Goal: Contribute content: Contribute content

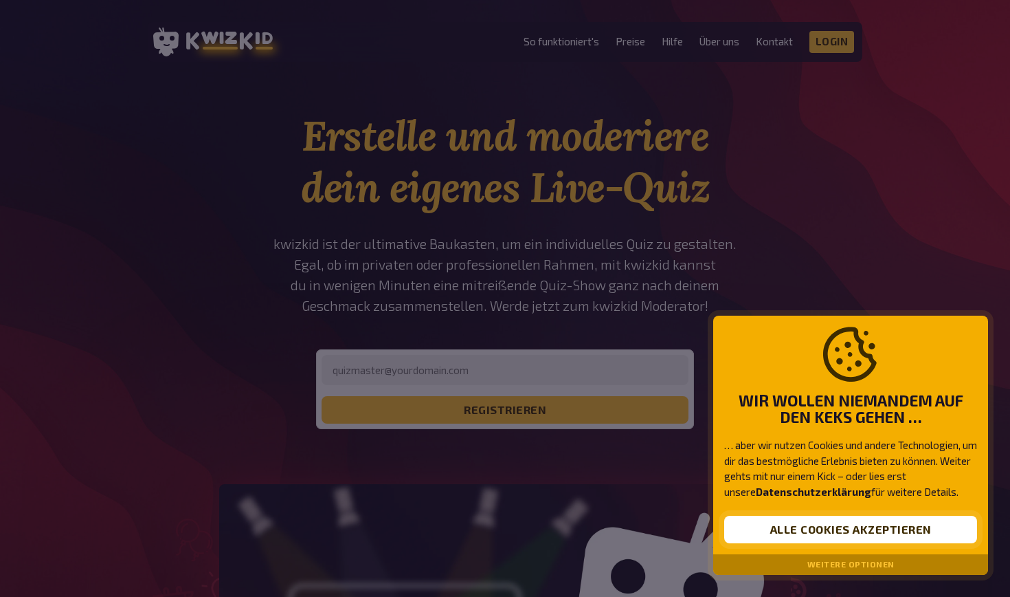
click at [848, 527] on button "Alle Cookies akzeptieren" at bounding box center [851, 529] width 253 height 27
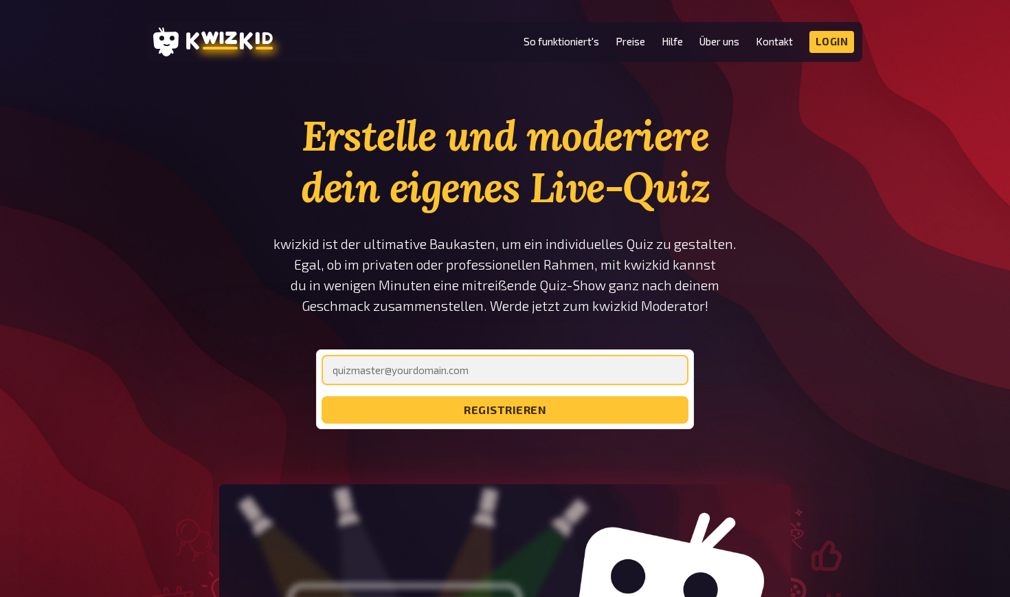
click at [571, 371] on input "email" at bounding box center [505, 370] width 367 height 30
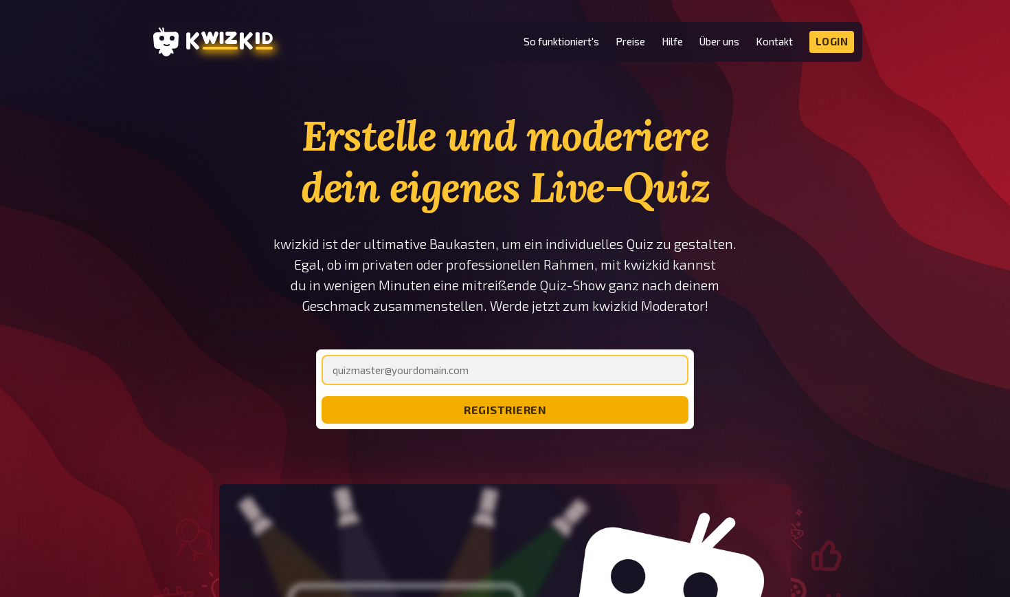
type input "[PERSON_NAME][EMAIL_ADDRESS][DOMAIN_NAME]"
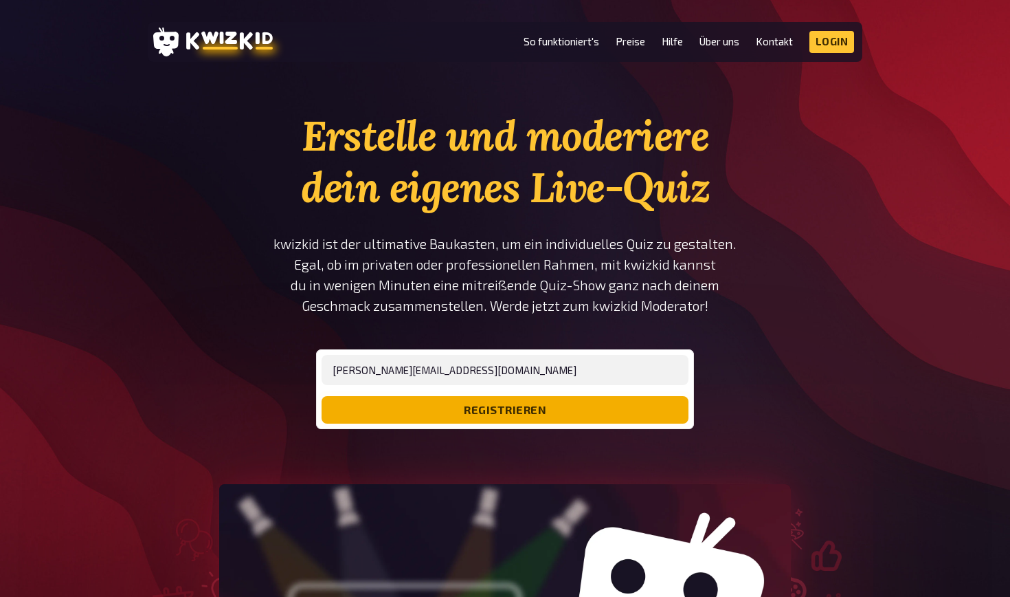
click at [513, 412] on button "registrieren" at bounding box center [505, 409] width 367 height 27
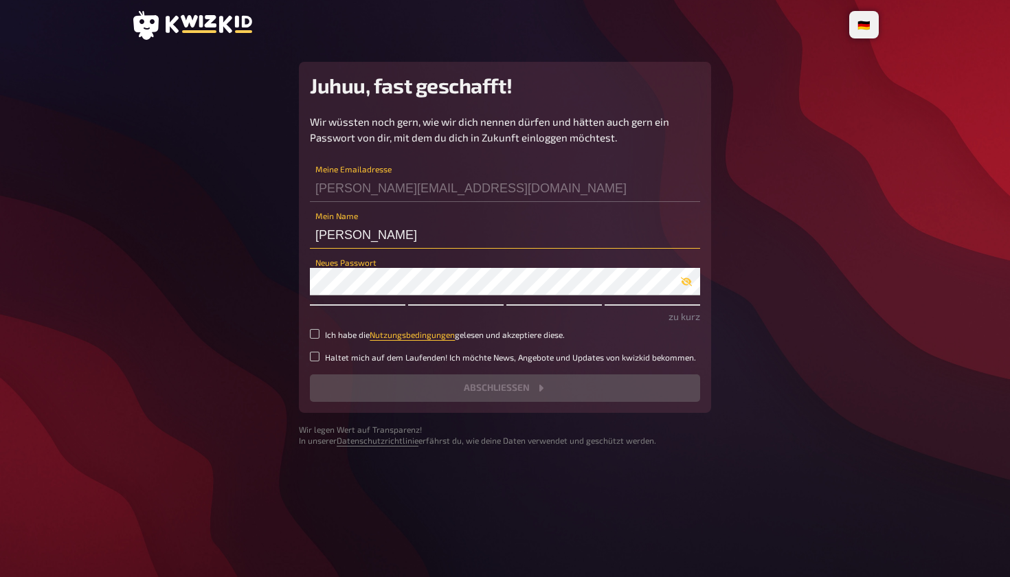
click at [428, 233] on input "[PERSON_NAME]" at bounding box center [505, 234] width 390 height 27
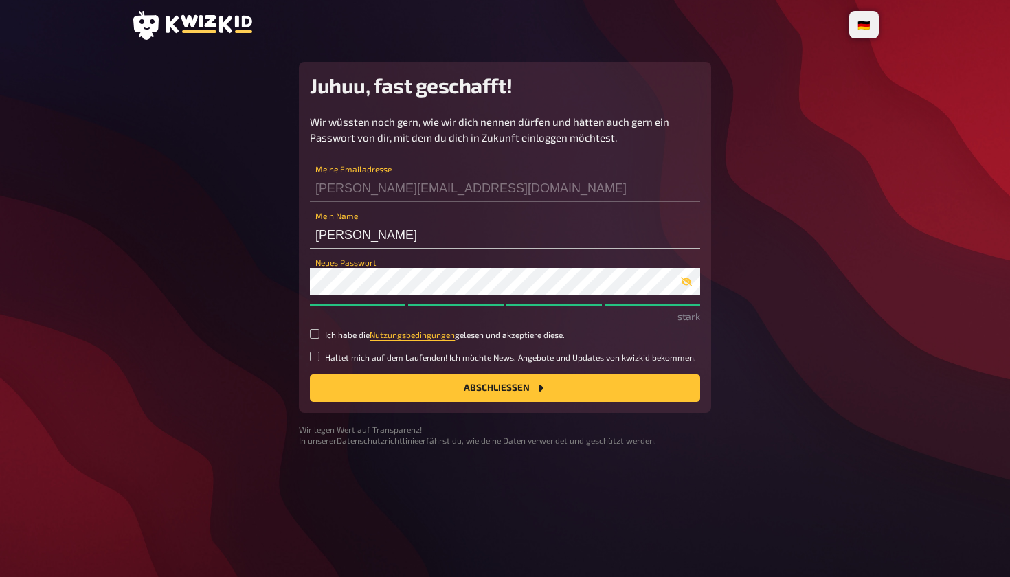
click at [326, 334] on small "Ich habe die Nutzungsbedingungen gelesen und akzeptiere diese." at bounding box center [445, 335] width 240 height 12
click at [320, 334] on input "Ich habe die Nutzungsbedingungen gelesen und akzeptiere diese." at bounding box center [315, 334] width 10 height 10
checkbox input "true"
click at [413, 379] on button "Abschließen" at bounding box center [505, 388] width 390 height 27
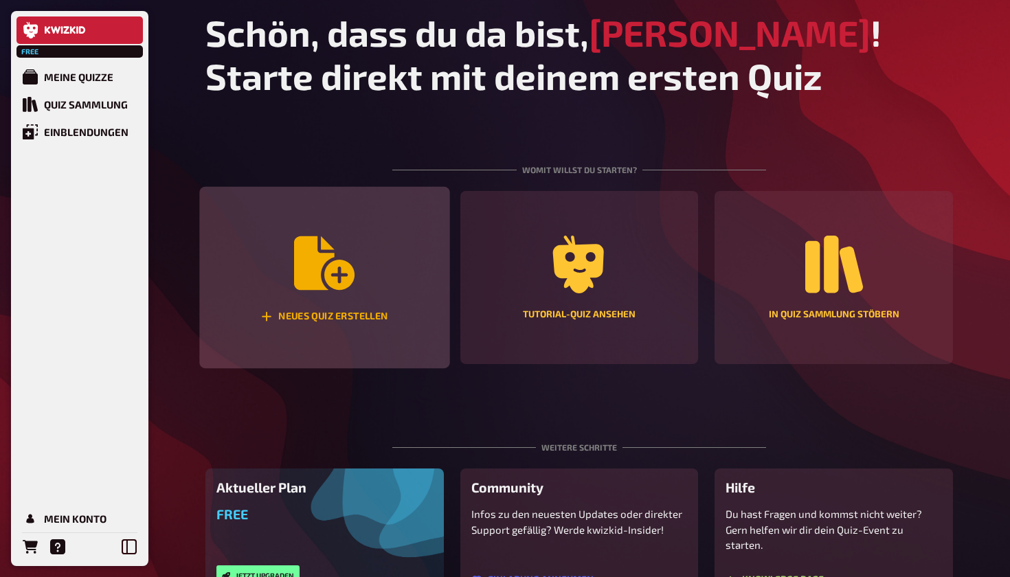
click at [373, 307] on div "Neues Quiz erstellen" at bounding box center [324, 278] width 250 height 182
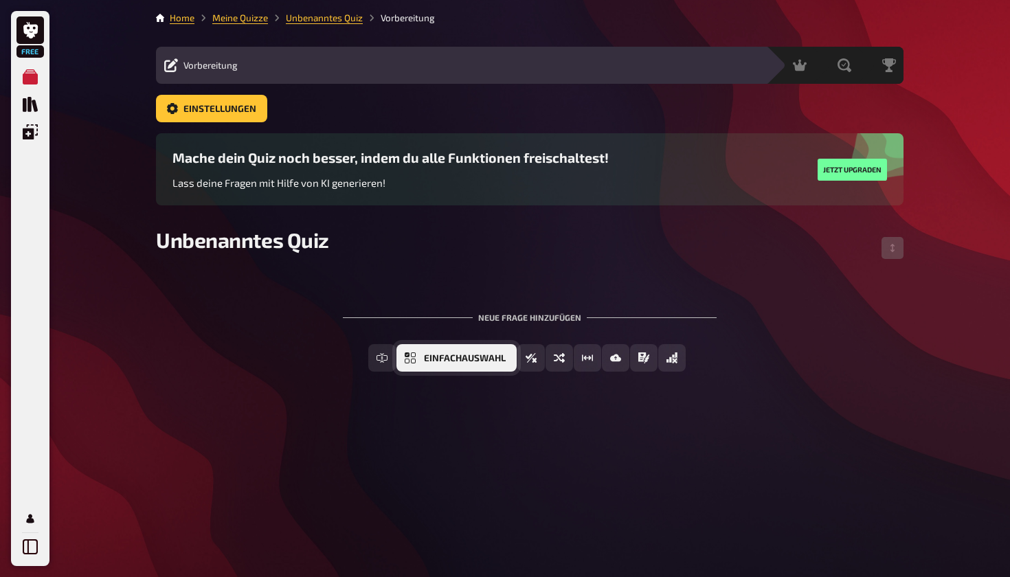
click at [494, 358] on span "Einfachauswahl" at bounding box center [465, 359] width 82 height 10
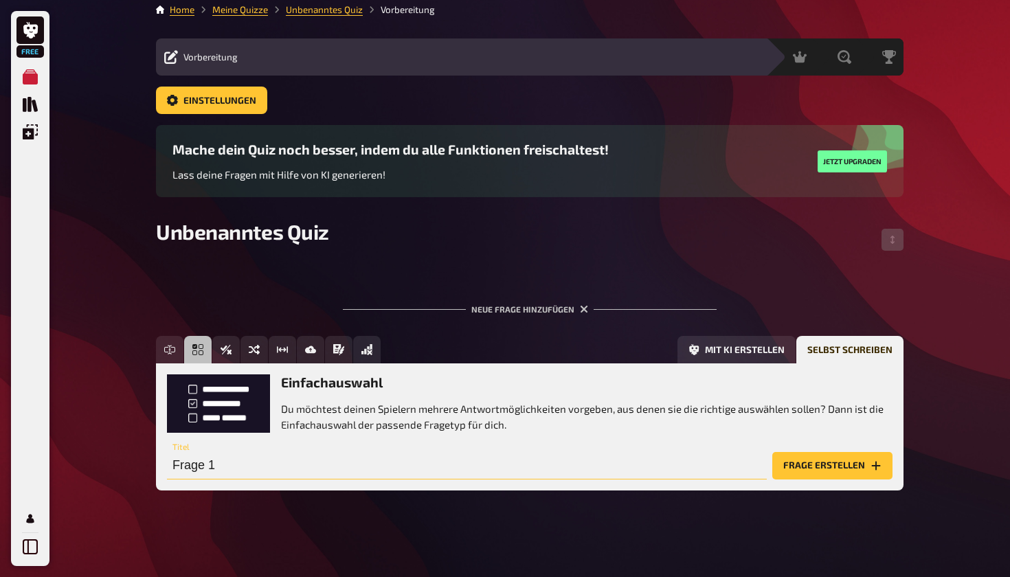
click at [313, 474] on input "Frage 1" at bounding box center [467, 465] width 600 height 27
drag, startPoint x: 227, startPoint y: 467, endPoint x: 144, endPoint y: 467, distance: 83.2
click at [144, 467] on div "Free Meine Quizze Quiz Sammlung Einblendungen Mein Konto Home Meine Quizze Unbe…" at bounding box center [505, 285] width 1010 height 587
type input "Was ist ein Experte"
click at [815, 461] on button "Frage erstellen" at bounding box center [833, 465] width 120 height 27
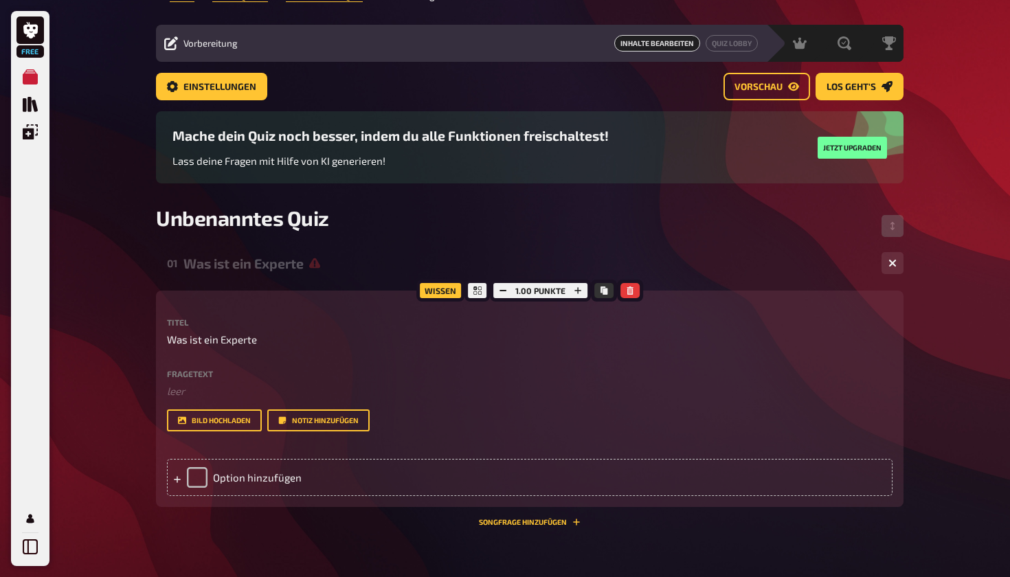
scroll to position [23, 0]
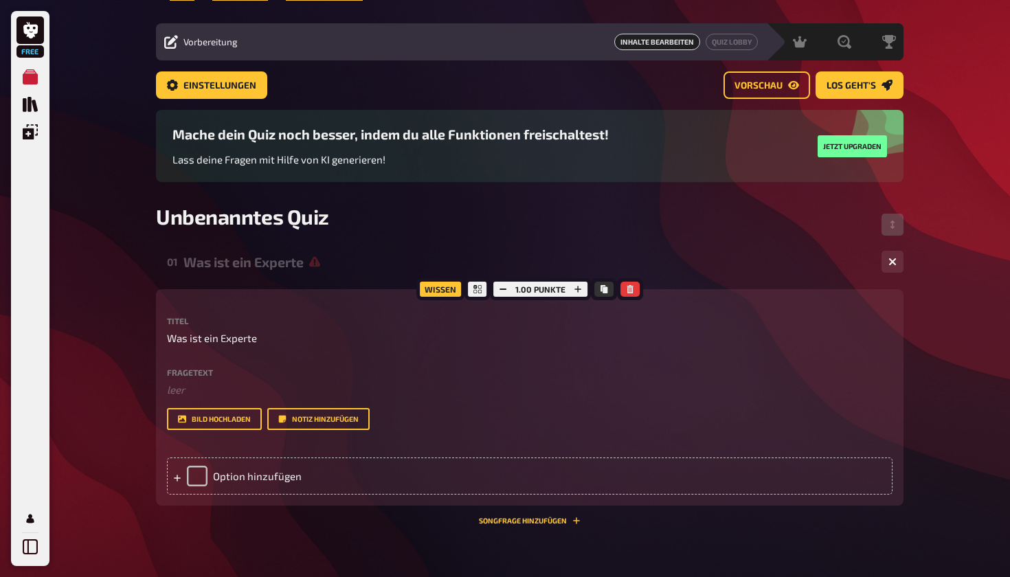
click at [212, 348] on div "Titel Was ist ein Experte Fragetext ﻿ leer Hier hinziehen für Dateiupload Bild …" at bounding box center [530, 373] width 726 height 113
click at [223, 340] on span "Was ist ein Experte" at bounding box center [212, 339] width 90 height 16
click at [203, 458] on div "Option hinzufügen" at bounding box center [530, 476] width 726 height 37
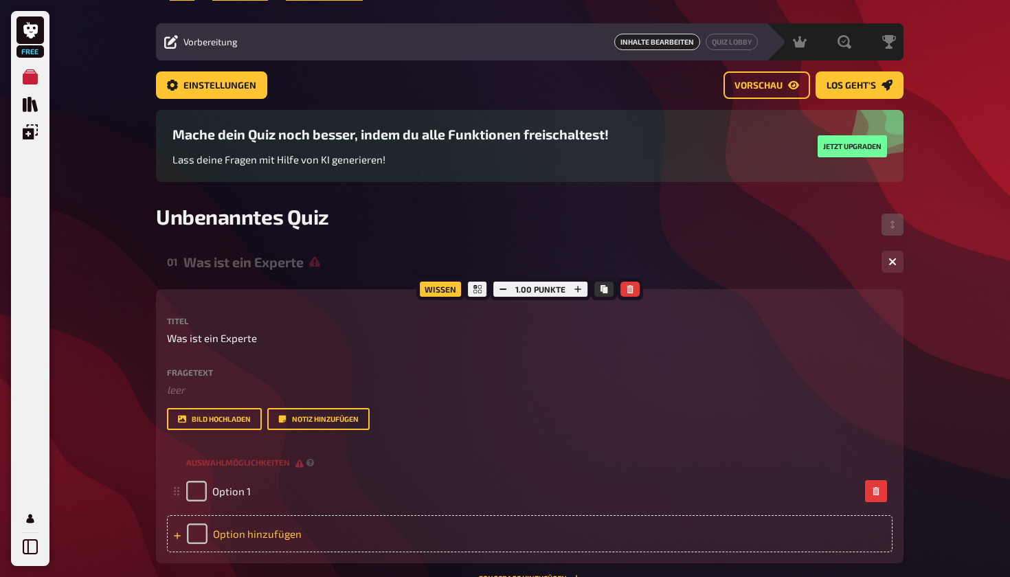
click at [176, 537] on icon at bounding box center [177, 536] width 8 height 8
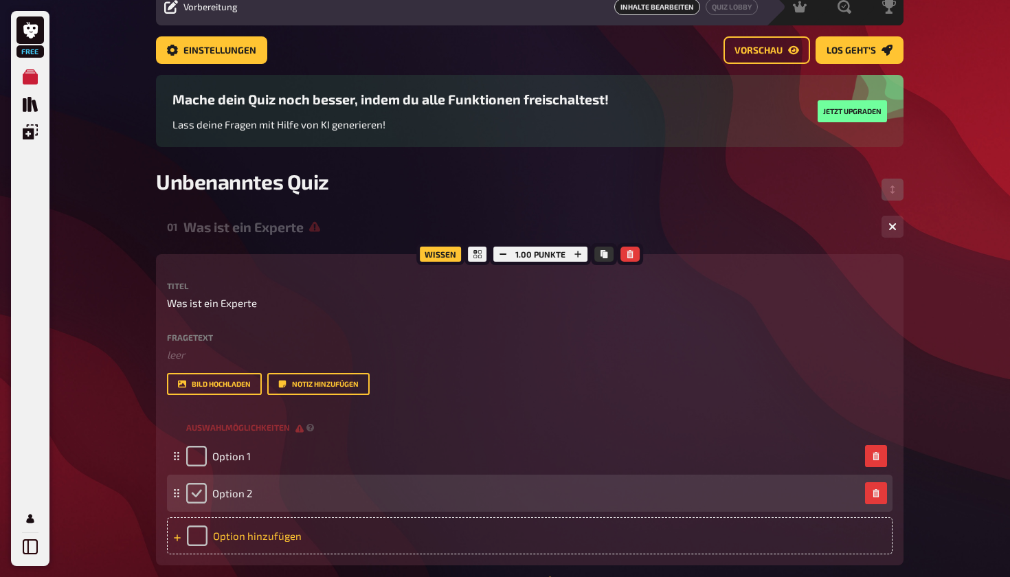
scroll to position [59, 0]
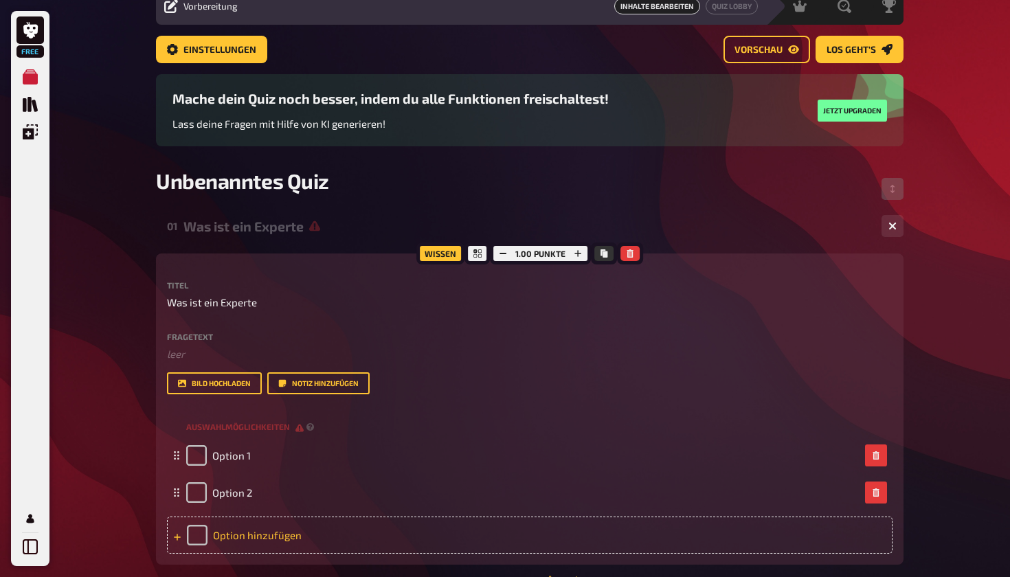
click at [183, 530] on div "Option hinzufügen" at bounding box center [530, 535] width 726 height 37
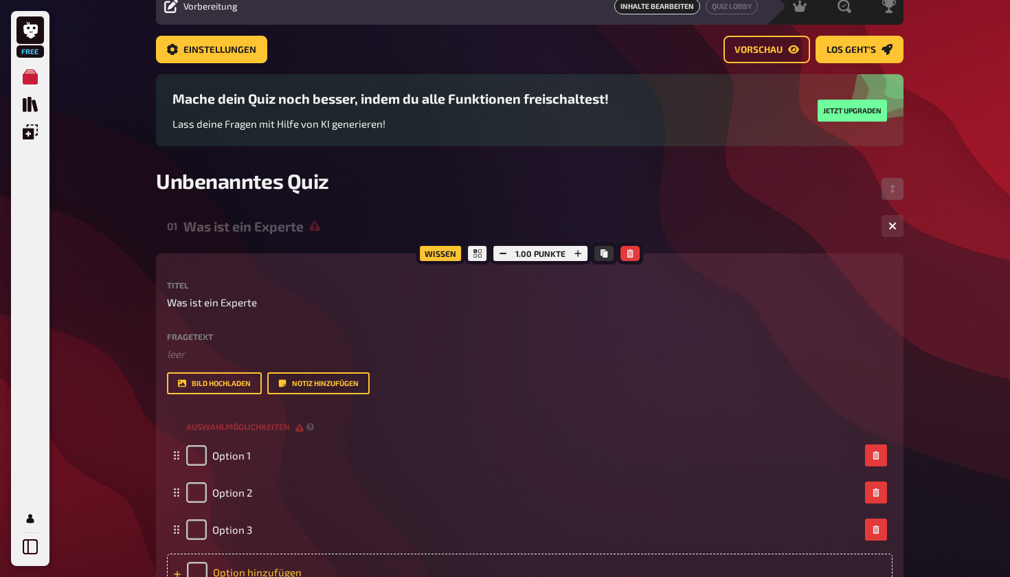
click at [183, 530] on div "Option 3" at bounding box center [530, 529] width 726 height 37
click at [174, 577] on icon at bounding box center [177, 575] width 8 height 8
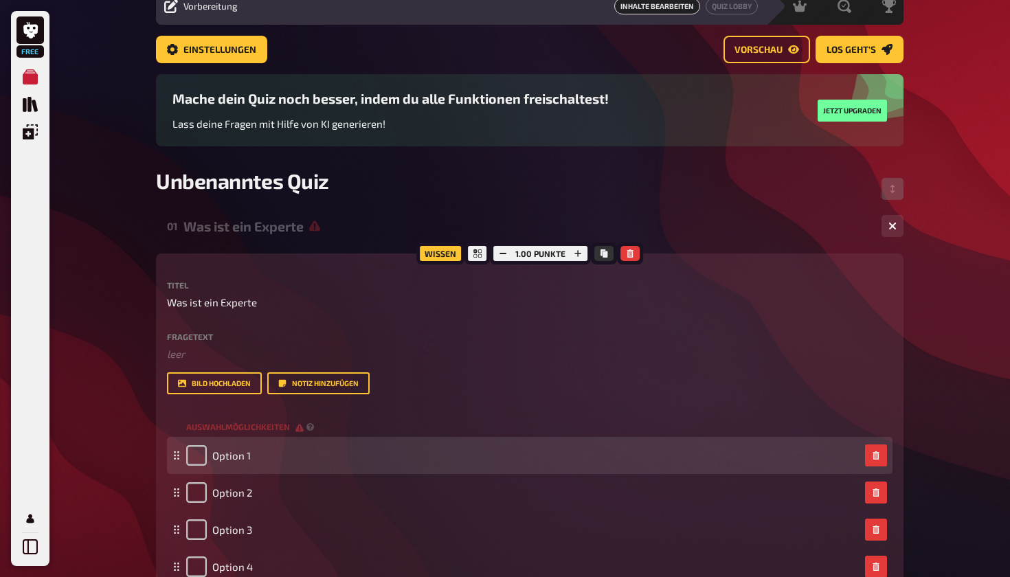
click at [243, 461] on div "Option 1" at bounding box center [218, 455] width 65 height 21
click at [256, 456] on div "Option 1" at bounding box center [523, 455] width 674 height 21
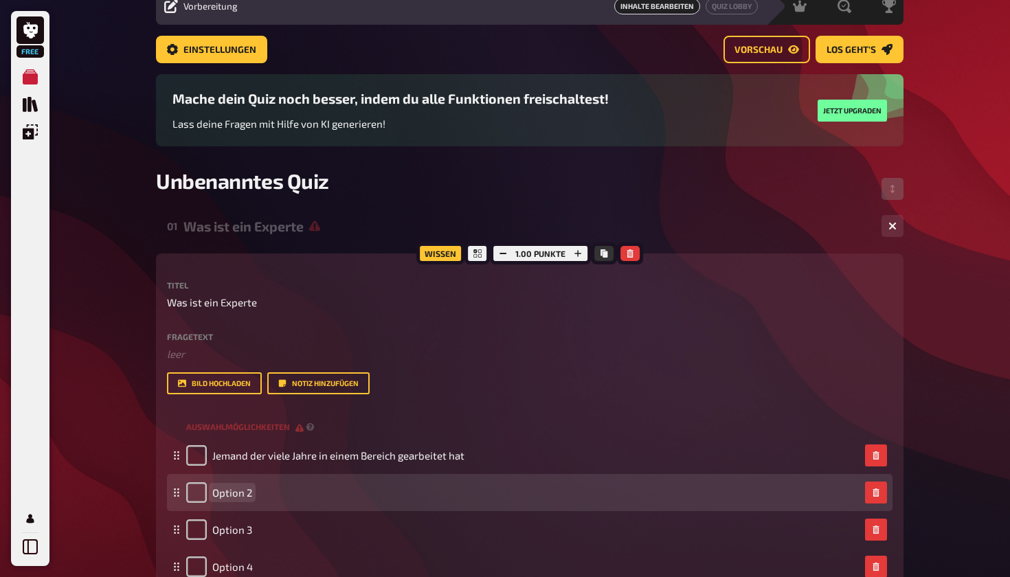
click at [283, 489] on div "Option 2" at bounding box center [523, 493] width 674 height 21
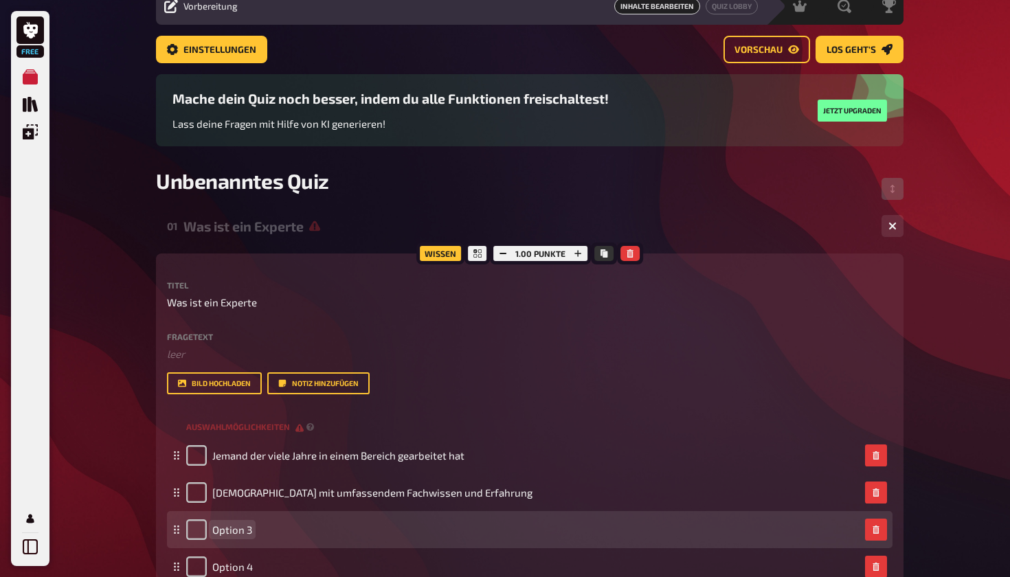
click at [251, 527] on span "Option 3" at bounding box center [232, 530] width 40 height 12
drag, startPoint x: 250, startPoint y: 527, endPoint x: 209, endPoint y: 527, distance: 41.2
click at [209, 527] on div "Option 3" at bounding box center [219, 530] width 66 height 21
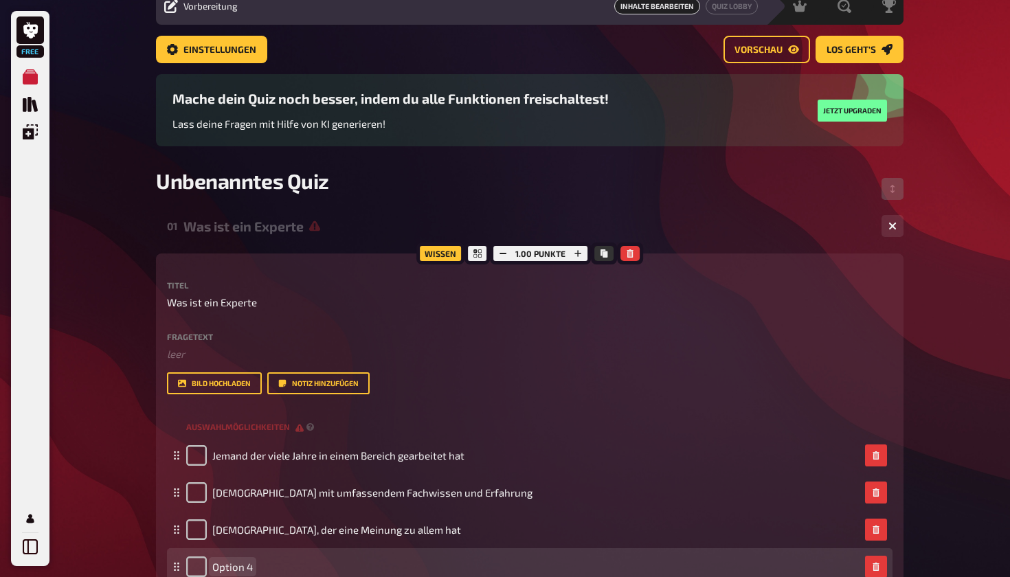
click at [247, 566] on span "Option 4" at bounding box center [232, 567] width 41 height 12
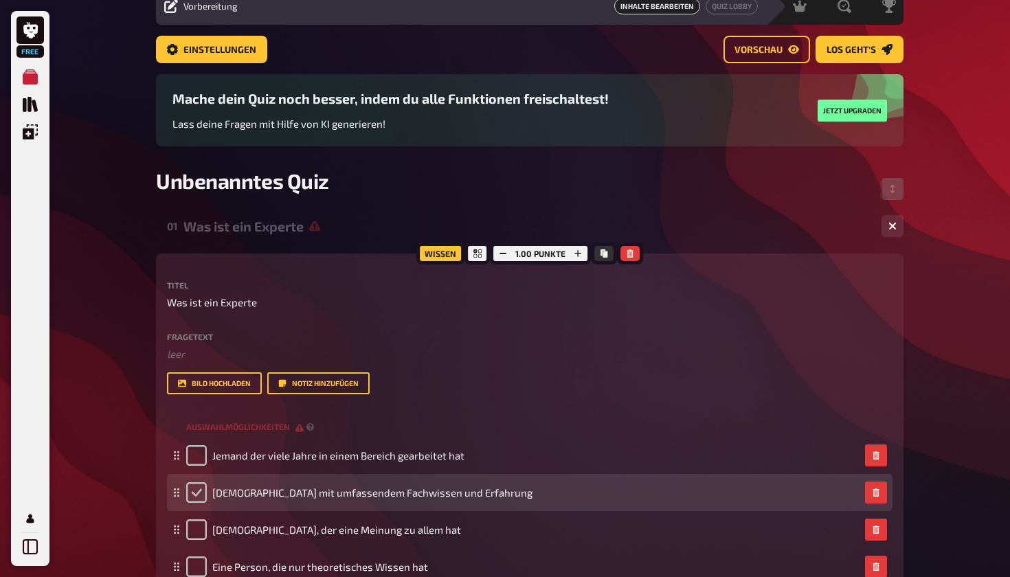
click at [199, 494] on input "checkbox" at bounding box center [196, 493] width 21 height 21
checkbox input "true"
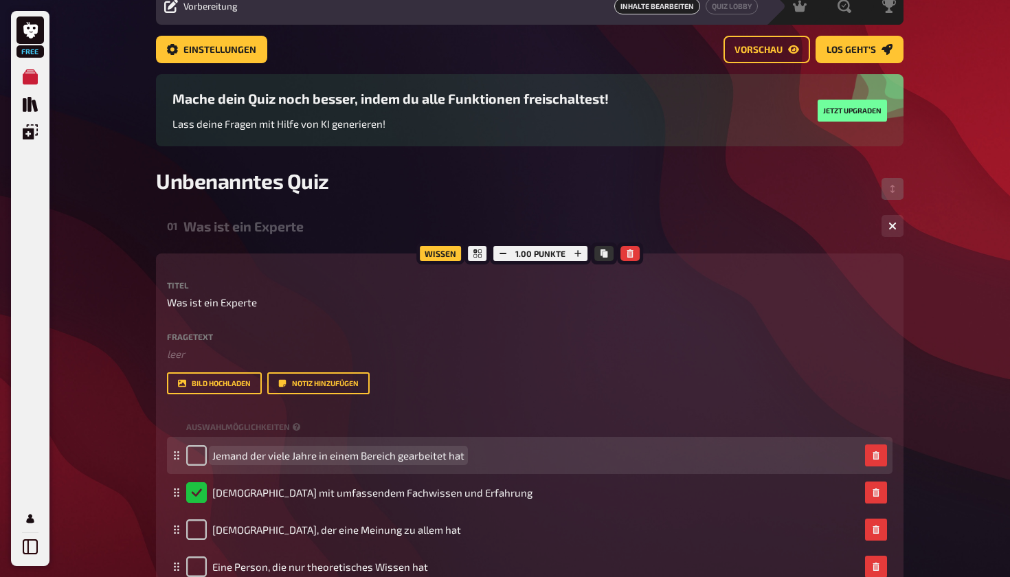
click at [246, 460] on span "Jemand der viele Jahre in einem Bereich gearbeitet hat" at bounding box center [338, 456] width 252 height 12
click at [247, 448] on div "Jemand der viele Jahre in einem Bereich gearbeitet hat" at bounding box center [325, 455] width 278 height 21
click at [247, 451] on span "Jemand der viele Jahre in einem Bereich gearbeitet hat" at bounding box center [338, 456] width 252 height 12
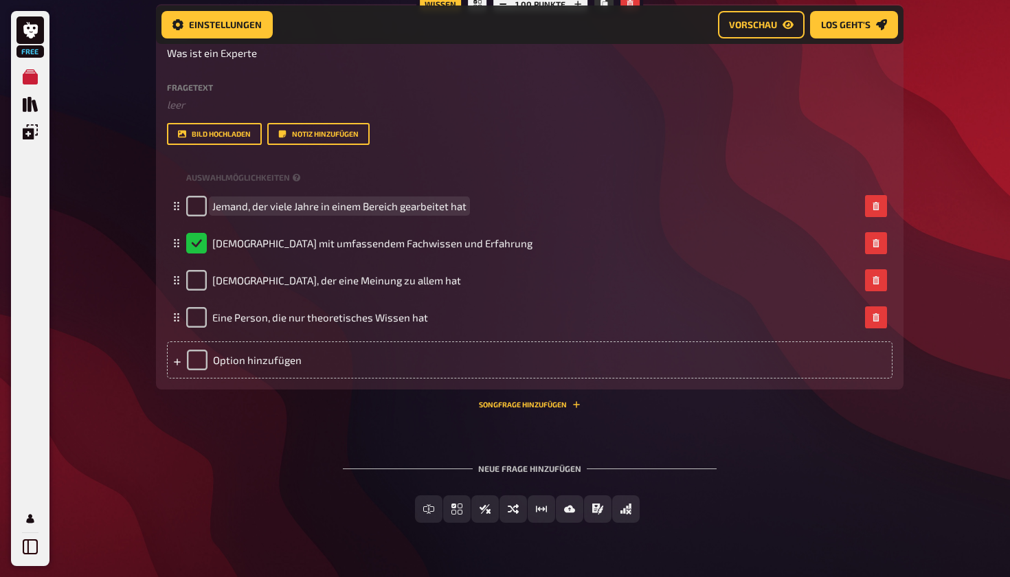
scroll to position [313, 0]
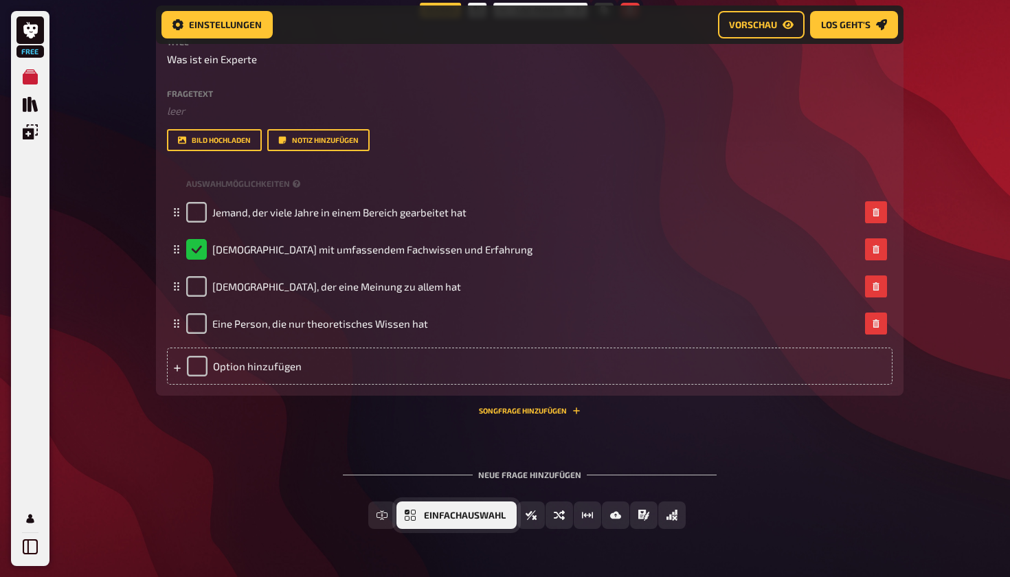
click at [425, 517] on span "Einfachauswahl" at bounding box center [465, 516] width 82 height 10
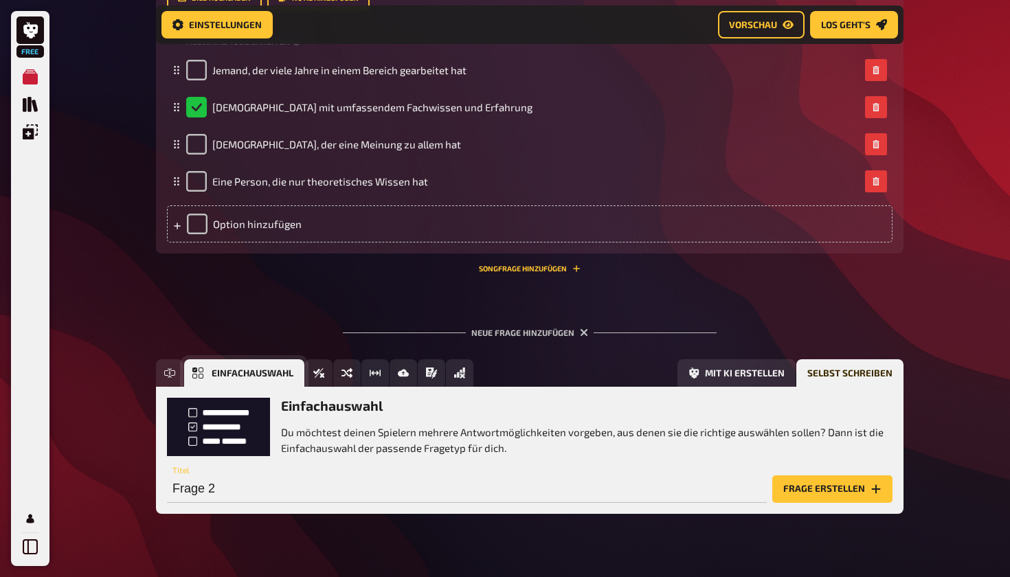
scroll to position [479, 0]
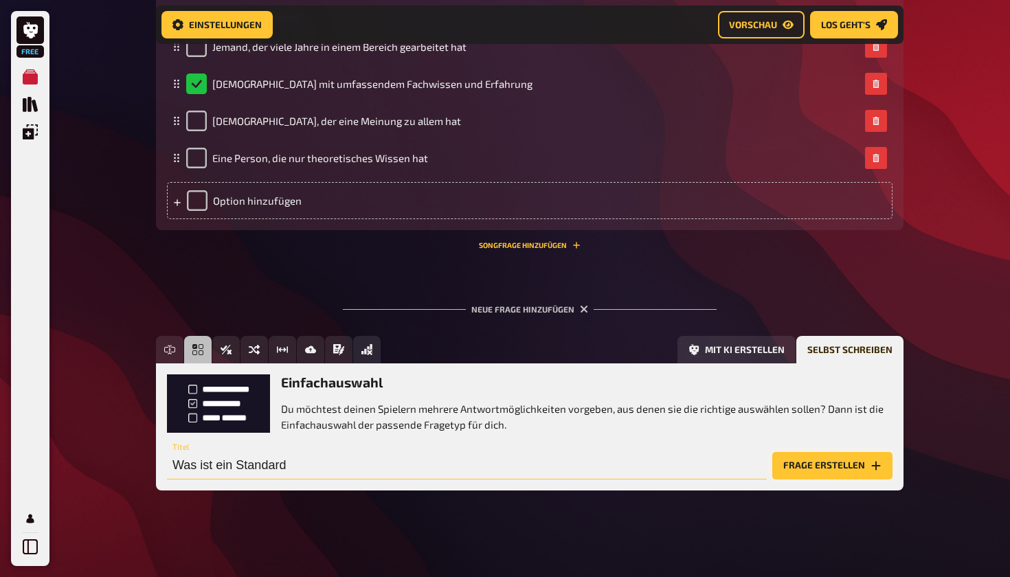
type input "Was ist ein Standard"
click at [790, 465] on button "Frage erstellen" at bounding box center [833, 465] width 120 height 27
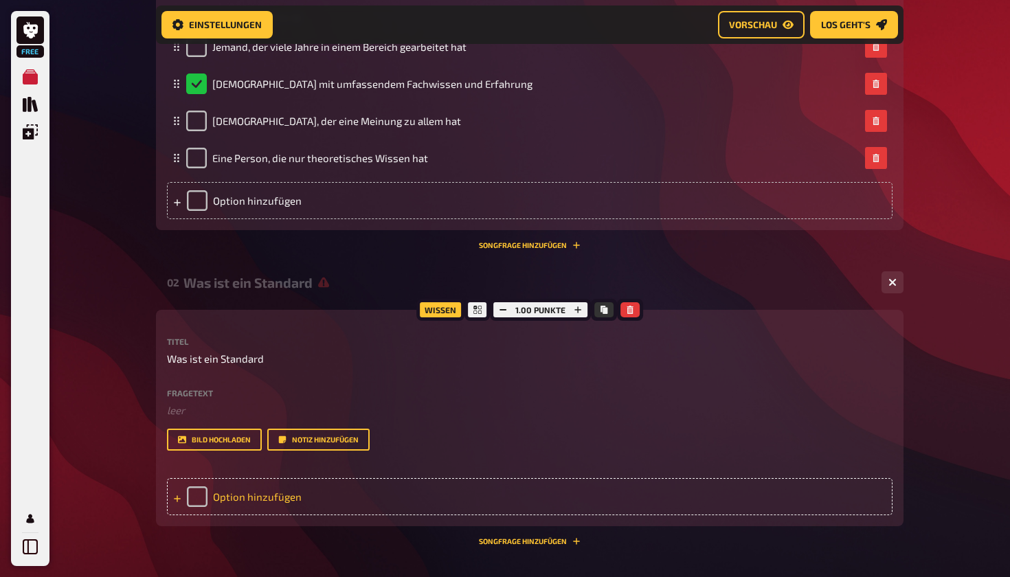
click at [252, 496] on div "Option hinzufügen" at bounding box center [530, 496] width 726 height 37
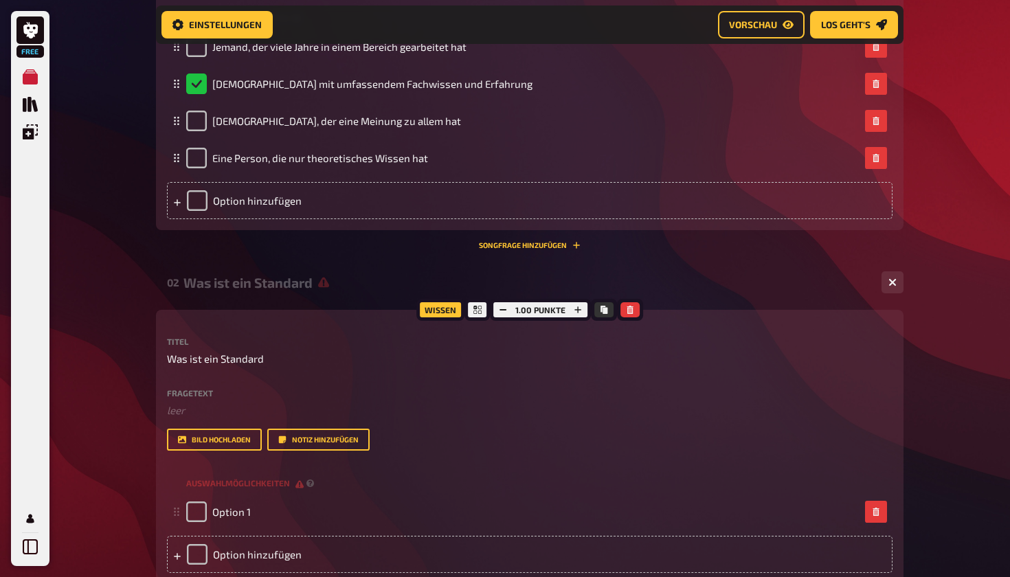
click at [268, 577] on div "Wissen 1.00 Punkte Titel Was ist ein Standard Fragetext ﻿ leer Hier hinziehen f…" at bounding box center [530, 447] width 748 height 274
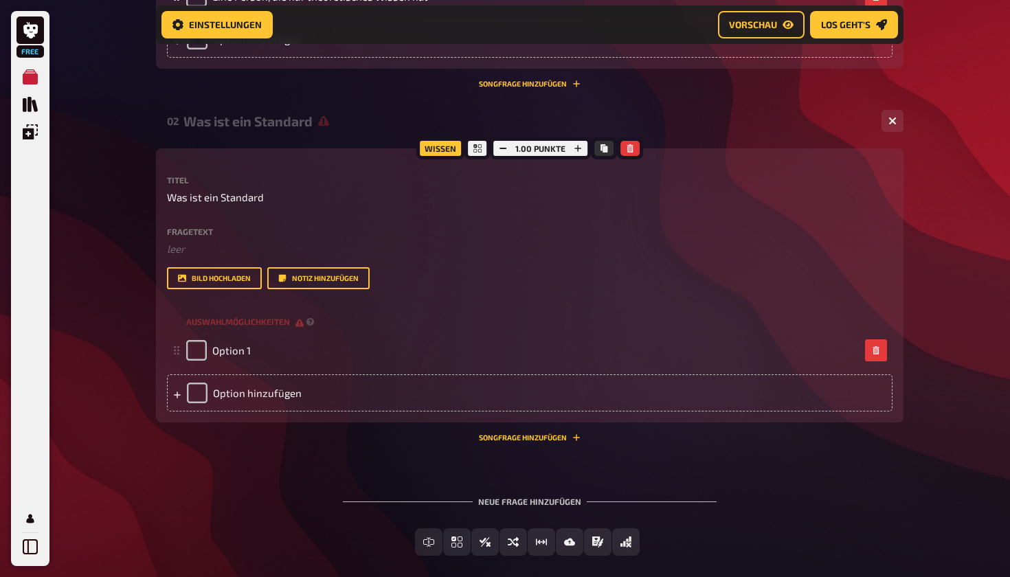
scroll to position [641, 0]
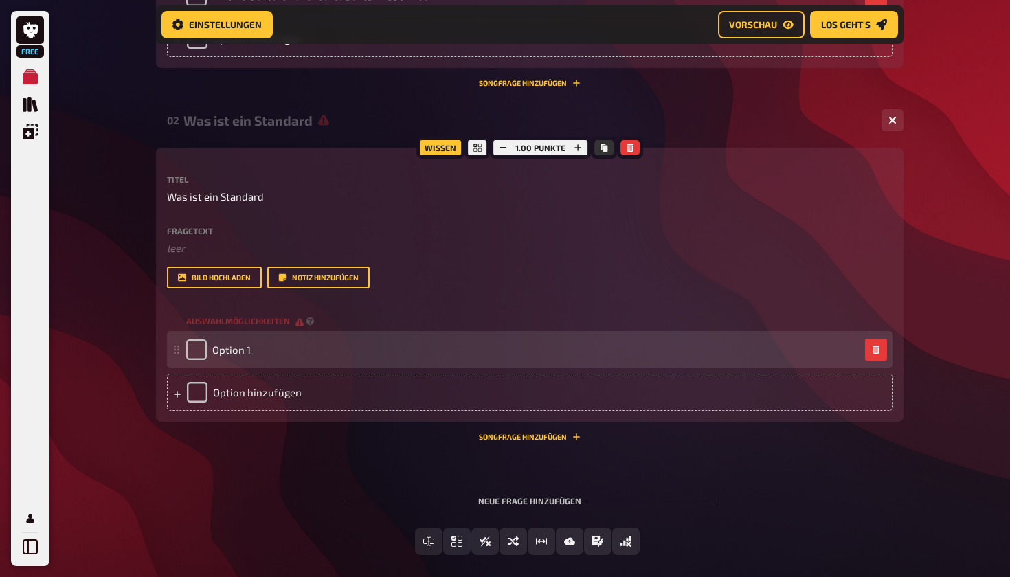
click at [272, 341] on div "Option 1" at bounding box center [523, 350] width 674 height 21
click at [235, 353] on span "Option 1" at bounding box center [231, 350] width 38 height 12
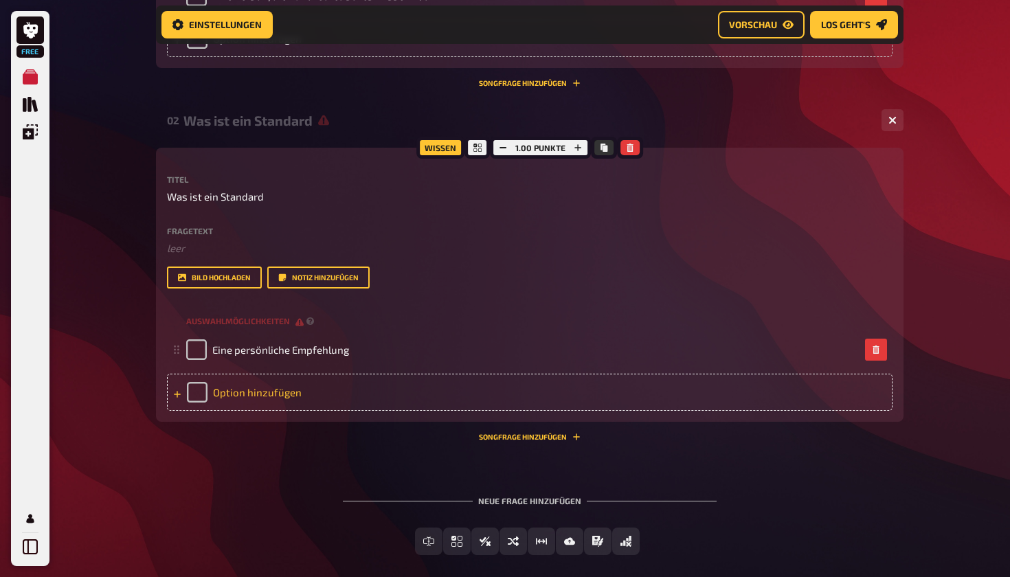
click at [229, 390] on div "Option hinzufügen" at bounding box center [530, 392] width 726 height 37
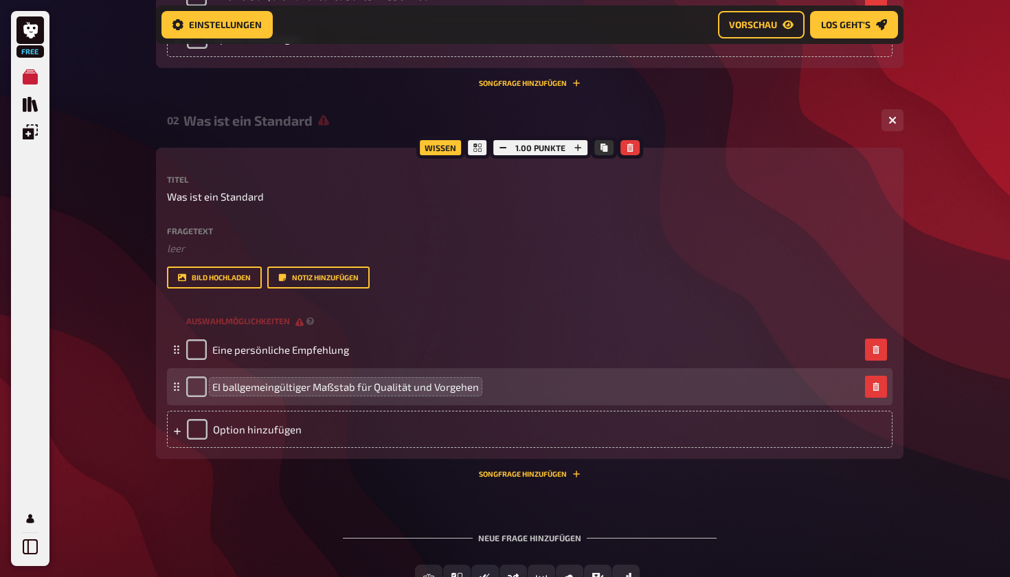
click at [226, 385] on span "EI ballgemeingültiger Maßstab für Qualität und Vorgehen" at bounding box center [345, 387] width 267 height 12
click at [252, 389] on span "Ein allgemeingültiger Maßstab für Qualität und Vorgehen" at bounding box center [345, 387] width 267 height 12
click at [234, 387] on span "Ein allgemeingültiger Maßstab für Qualität und Vorgehen" at bounding box center [345, 387] width 267 height 12
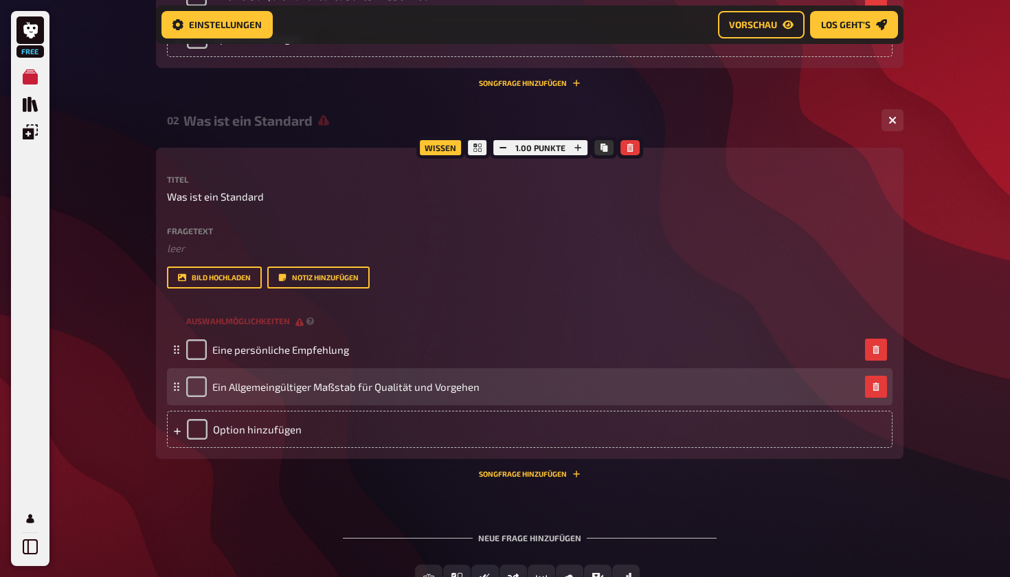
click at [303, 375] on div "Ein Allgemeingültiger Maßstab für Qualität und Vorgehen" at bounding box center [530, 386] width 726 height 37
click at [236, 390] on span "Ein Allgemeingültiger Maßstab für Qualität und Vorgehen" at bounding box center [345, 387] width 267 height 12
click at [232, 386] on span "Ein Allgemeingültiger Maßstab für Qualität und Vorgehen" at bounding box center [345, 387] width 267 height 12
click at [276, 390] on span "Ein allgemeingültiger Maßstab für Qualität und Vorgehen" at bounding box center [345, 387] width 267 height 12
click at [261, 393] on div "Ein allgemein gültiger Maßstab für Qualität und Vorgehen" at bounding box center [333, 387] width 295 height 21
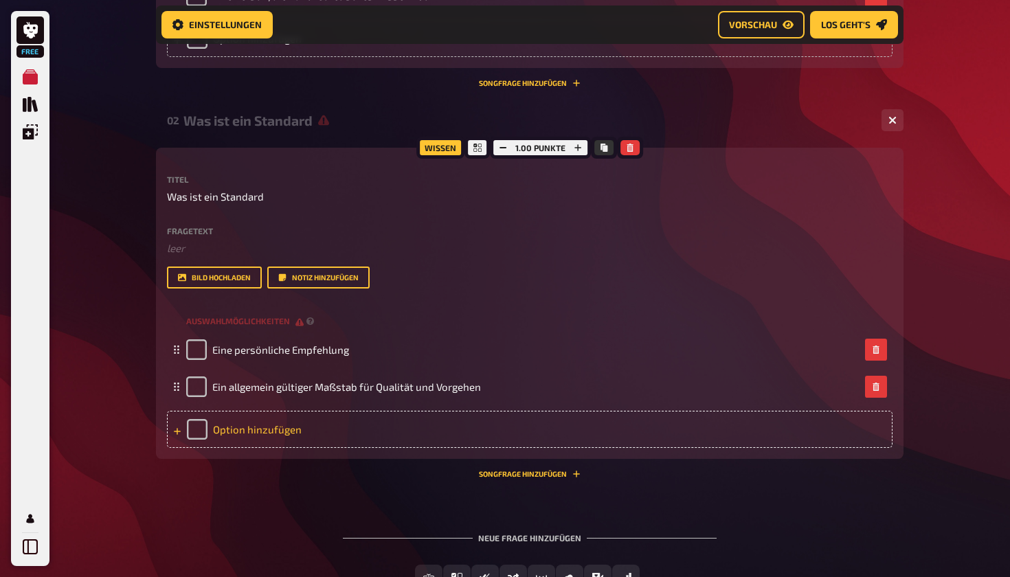
click at [261, 429] on div "Option hinzufügen" at bounding box center [530, 429] width 726 height 37
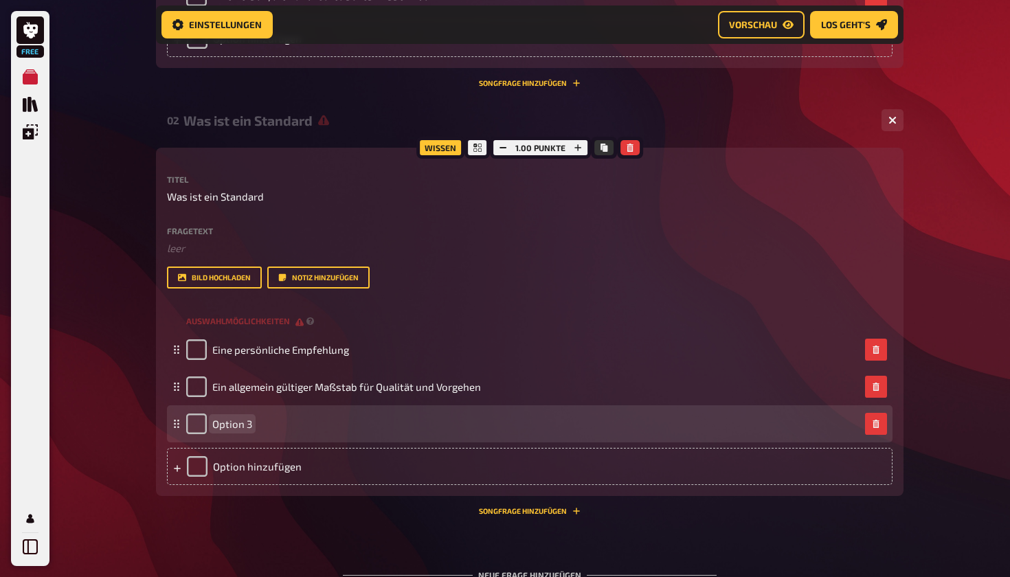
click at [254, 425] on div "Option 3" at bounding box center [523, 424] width 674 height 21
click at [233, 426] on span "Option 3" at bounding box center [232, 424] width 40 height 12
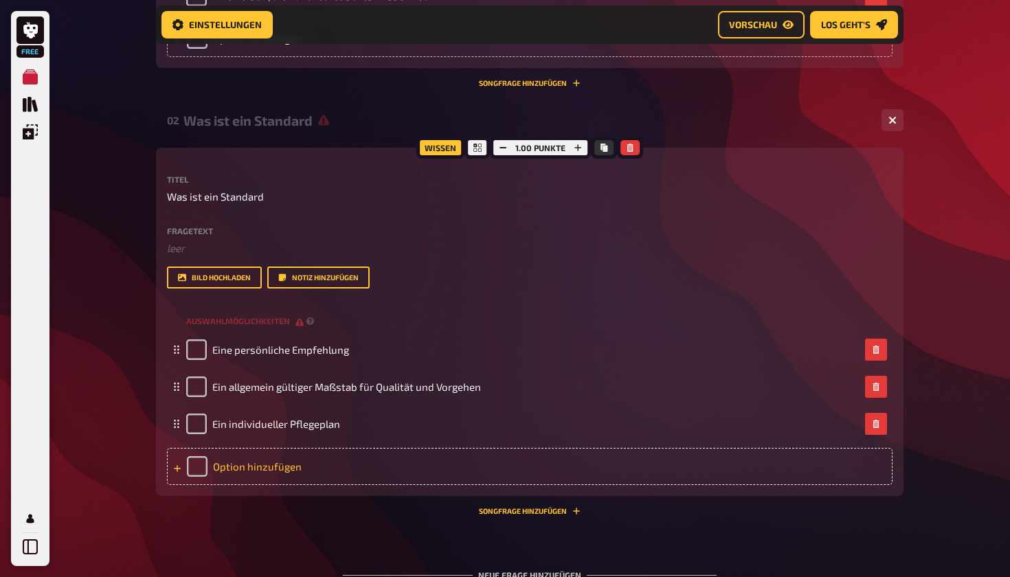
click at [261, 461] on div "Option hinzufügen" at bounding box center [530, 466] width 726 height 37
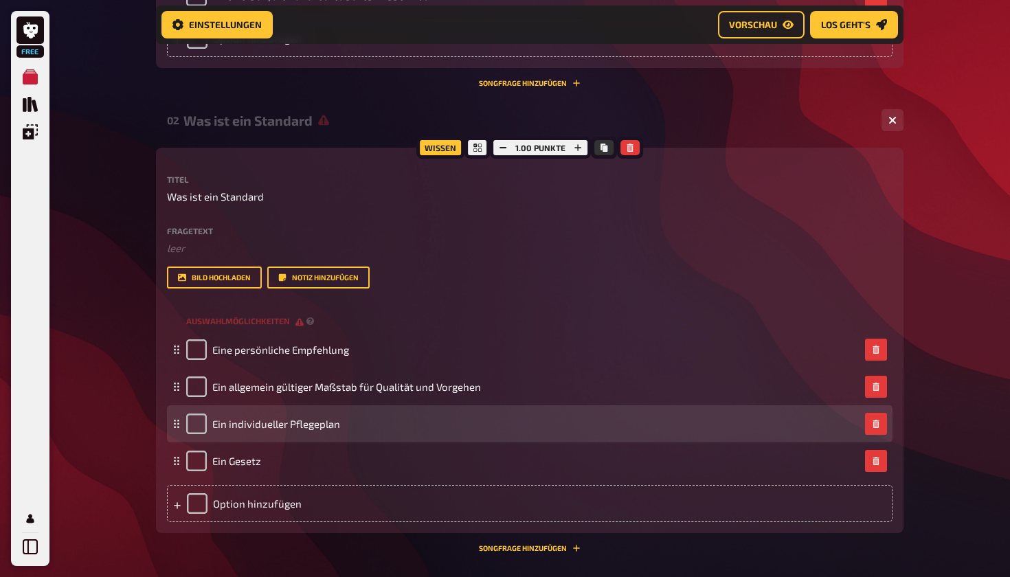
drag, startPoint x: 524, startPoint y: 549, endPoint x: 547, endPoint y: 425, distance: 125.9
click at [547, 425] on div "Wissen 1.00 Punkte Titel Was ist ein Standard Fragetext ﻿ leer Hier hinziehen f…" at bounding box center [530, 350] width 748 height 405
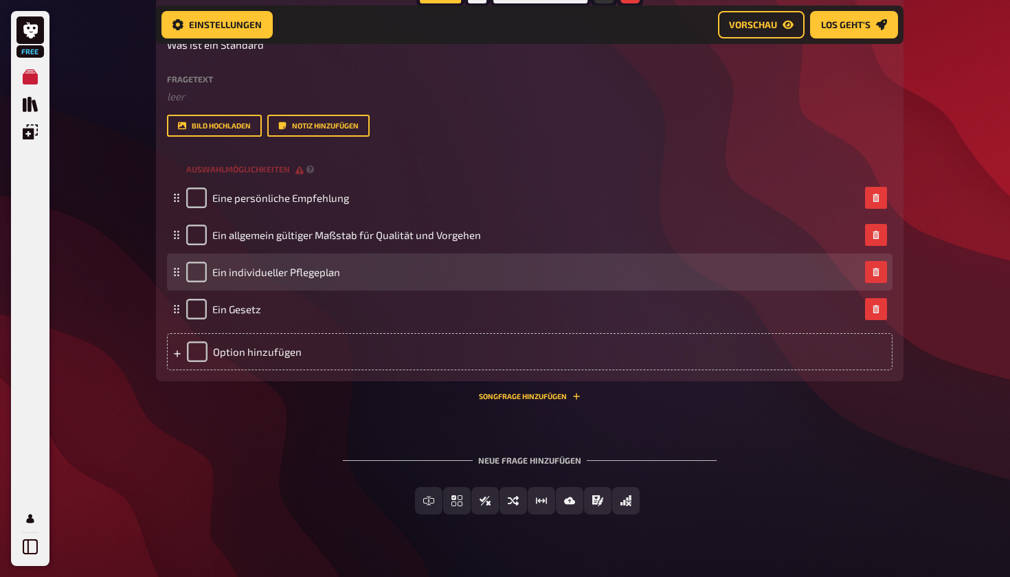
scroll to position [806, 0]
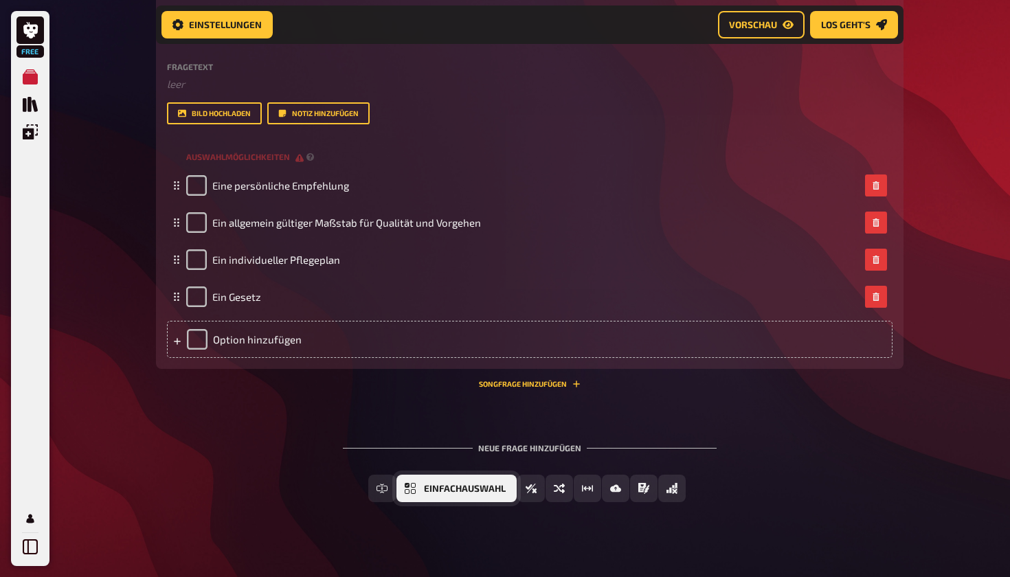
click at [430, 491] on span "Einfachauswahl" at bounding box center [465, 490] width 82 height 10
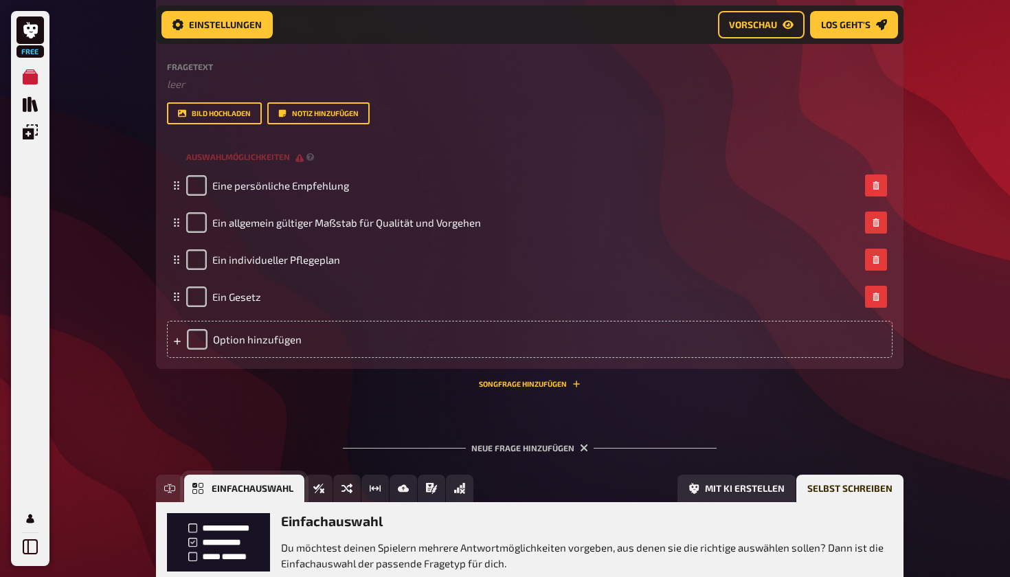
scroll to position [944, 0]
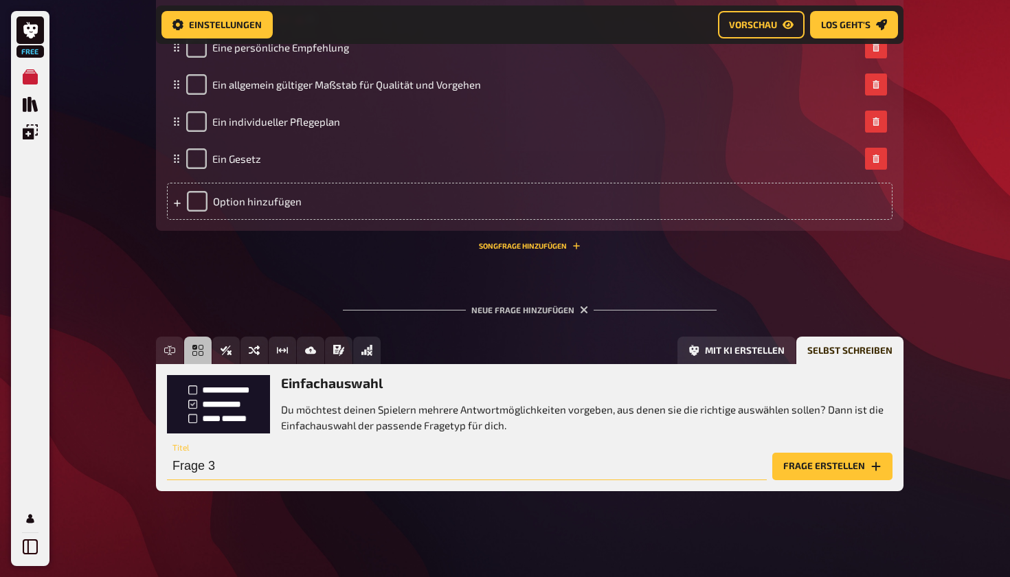
click at [289, 454] on input "Frage 3" at bounding box center [467, 466] width 600 height 27
drag, startPoint x: 231, startPoint y: 467, endPoint x: 126, endPoint y: 465, distance: 105.2
click at [242, 468] on input "Was ist ein Standard?" at bounding box center [467, 466] width 600 height 27
type input "Was ist ein Expertenstandard?"
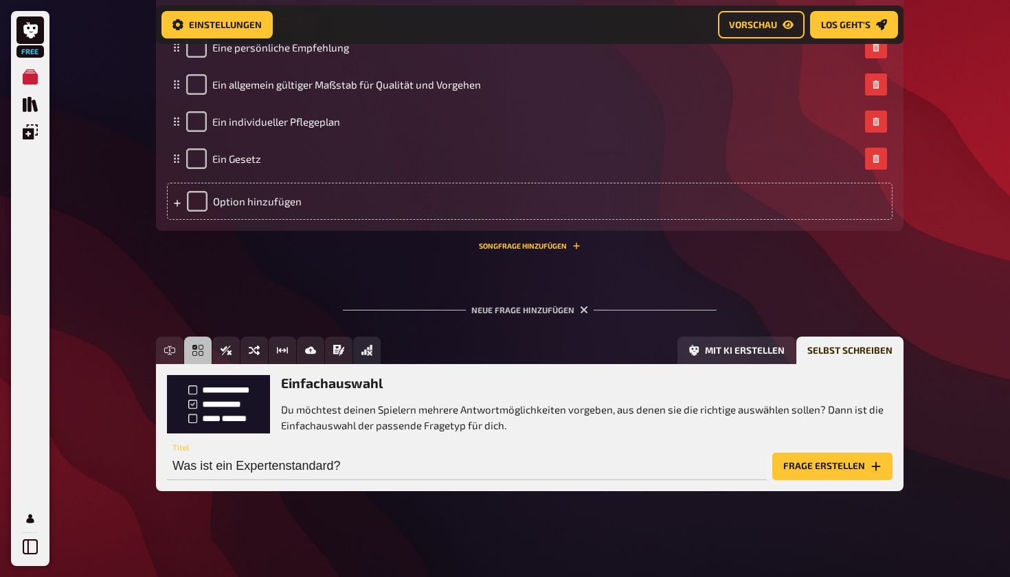
click at [821, 463] on button "Frage erstellen" at bounding box center [833, 466] width 120 height 27
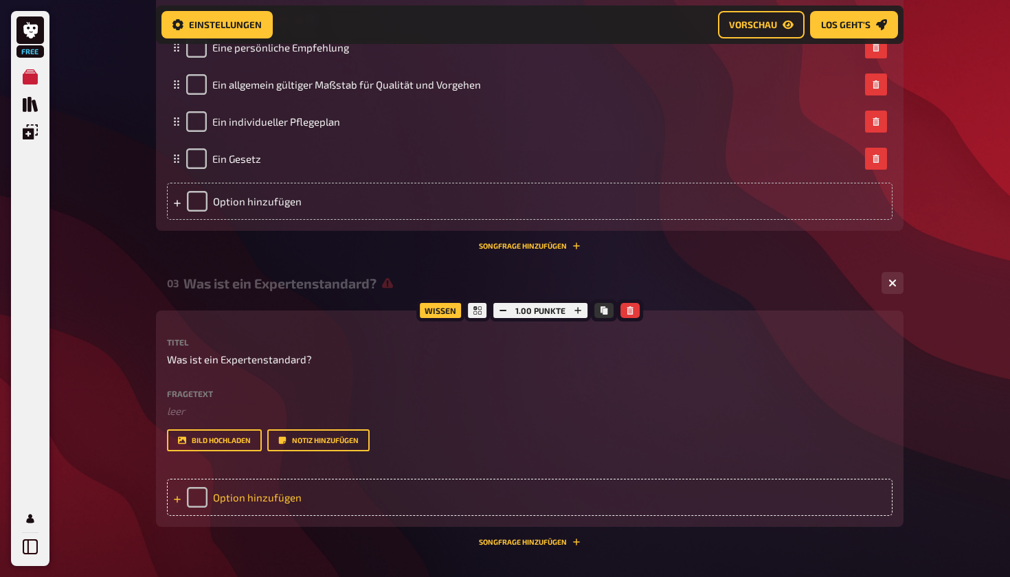
click at [232, 500] on div "Option hinzufügen" at bounding box center [530, 497] width 726 height 37
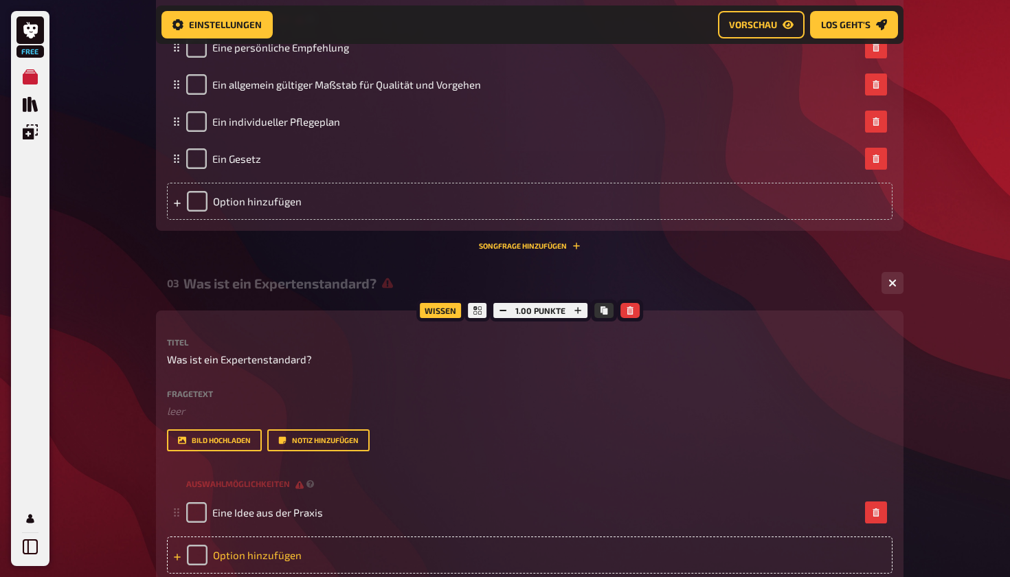
click at [235, 551] on div "Option hinzufügen" at bounding box center [530, 555] width 726 height 37
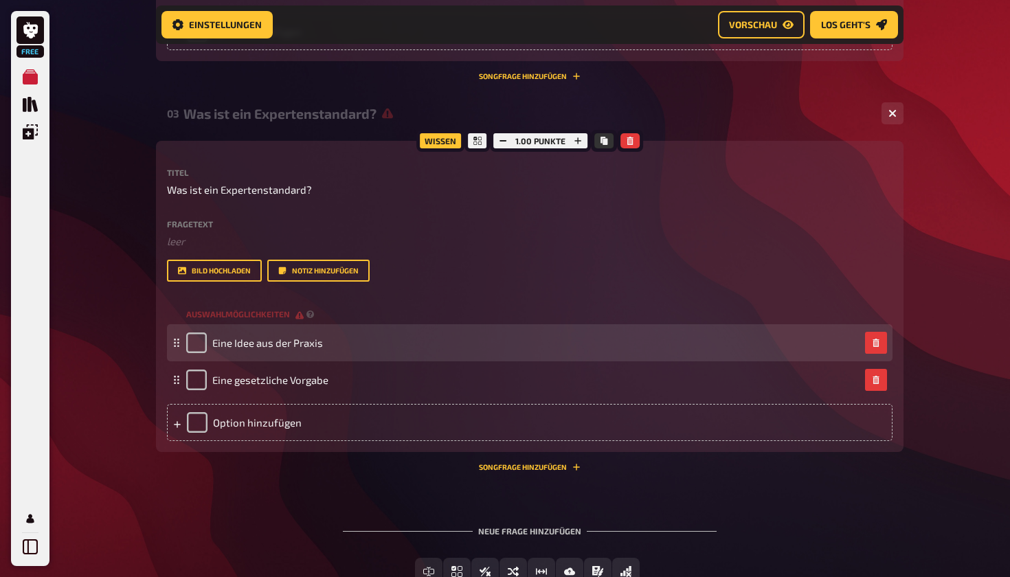
scroll to position [1114, 0]
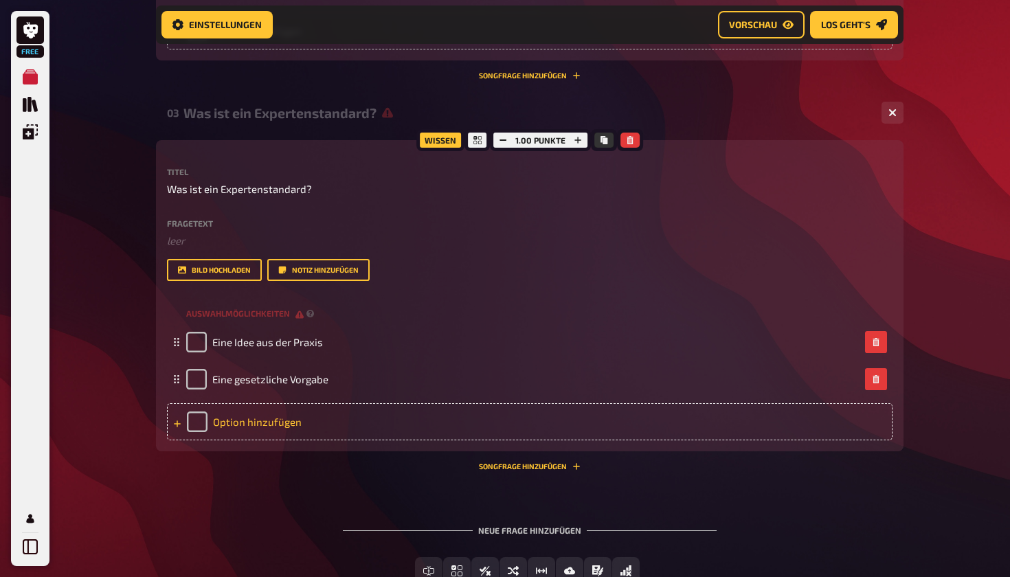
click at [278, 426] on div "Option hinzufügen" at bounding box center [530, 421] width 726 height 37
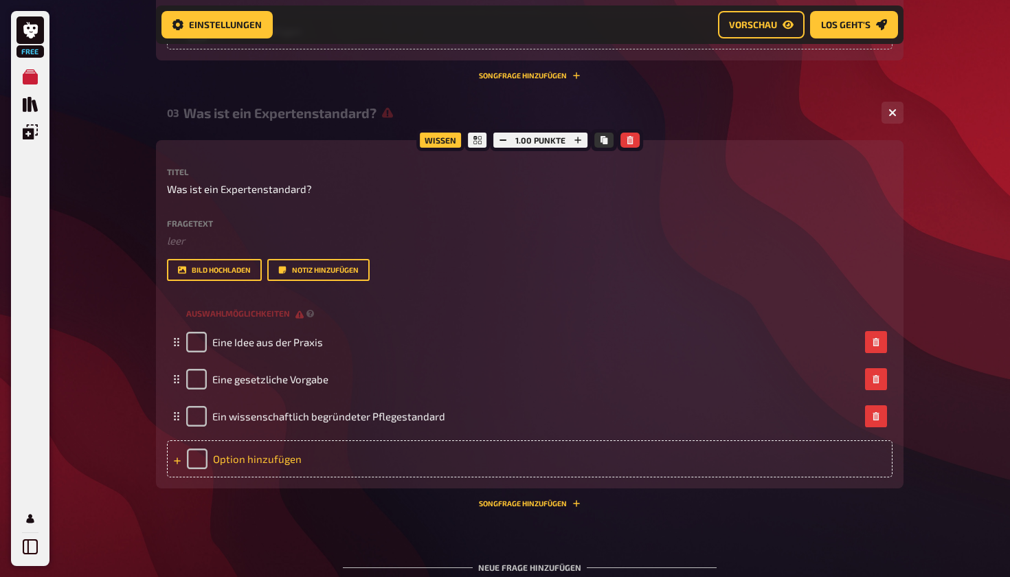
click at [249, 459] on div "Option hinzufügen" at bounding box center [530, 459] width 726 height 37
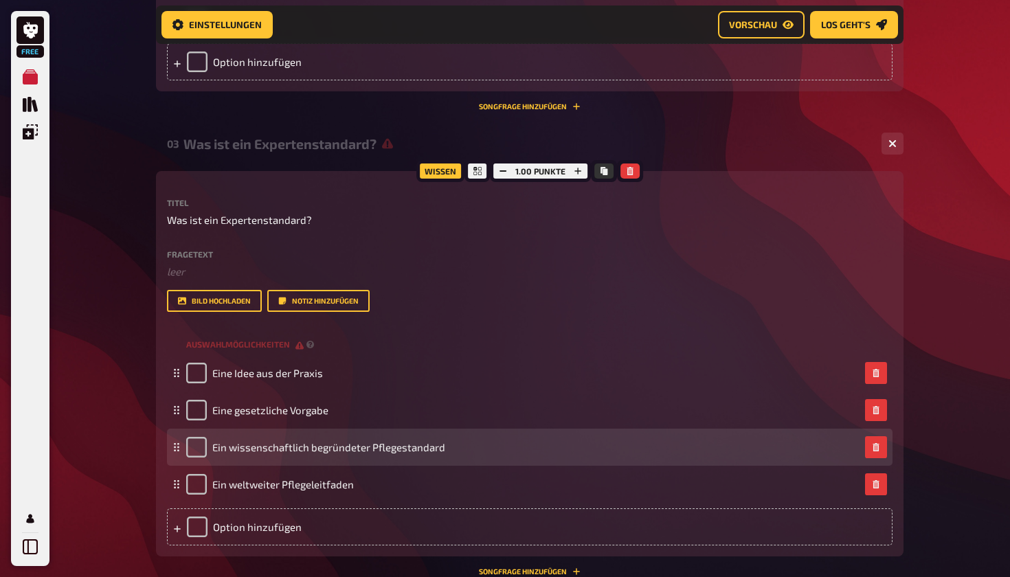
scroll to position [1081, 0]
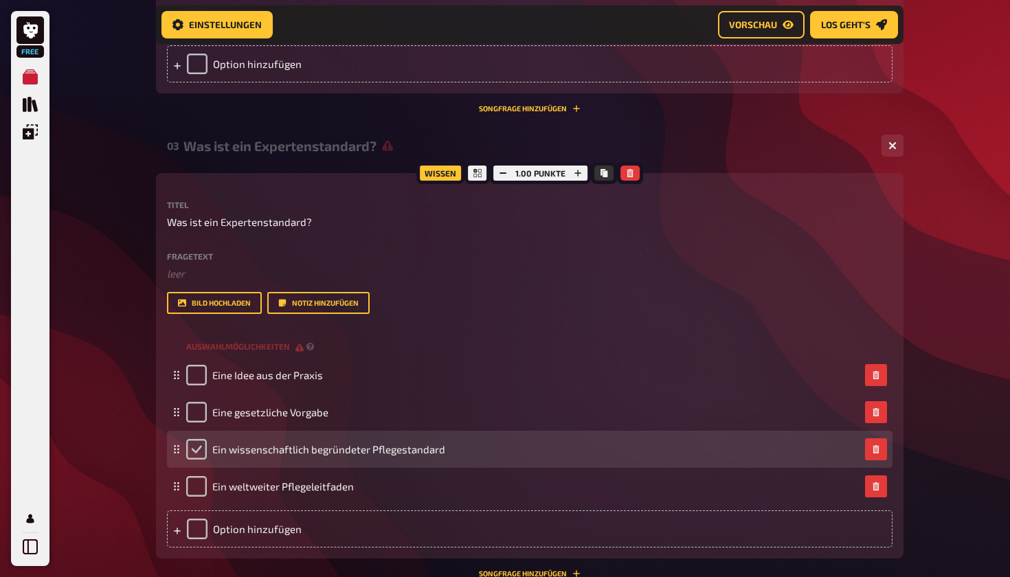
click at [195, 452] on input "checkbox" at bounding box center [196, 449] width 21 height 21
checkbox input "true"
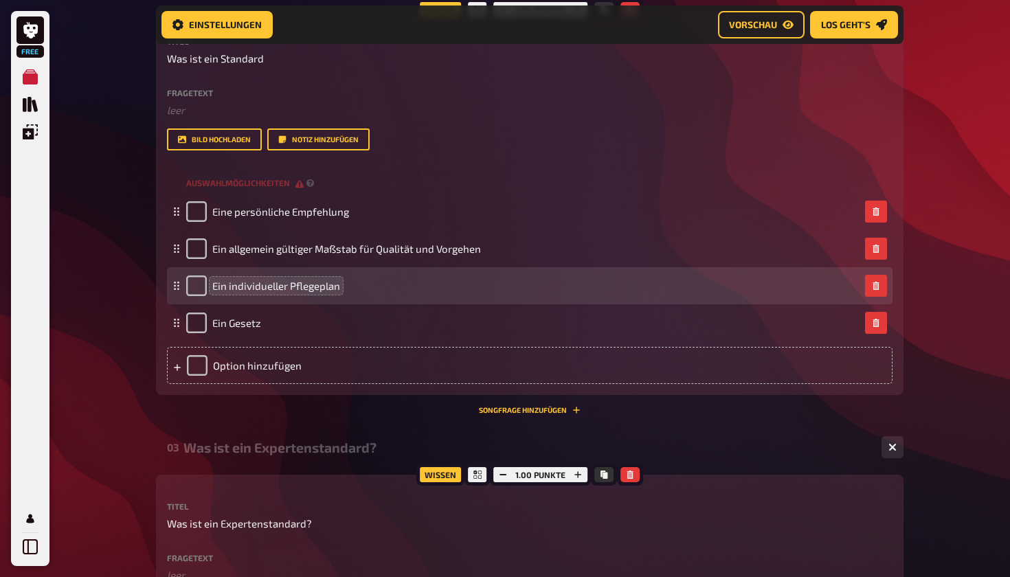
scroll to position [748, 0]
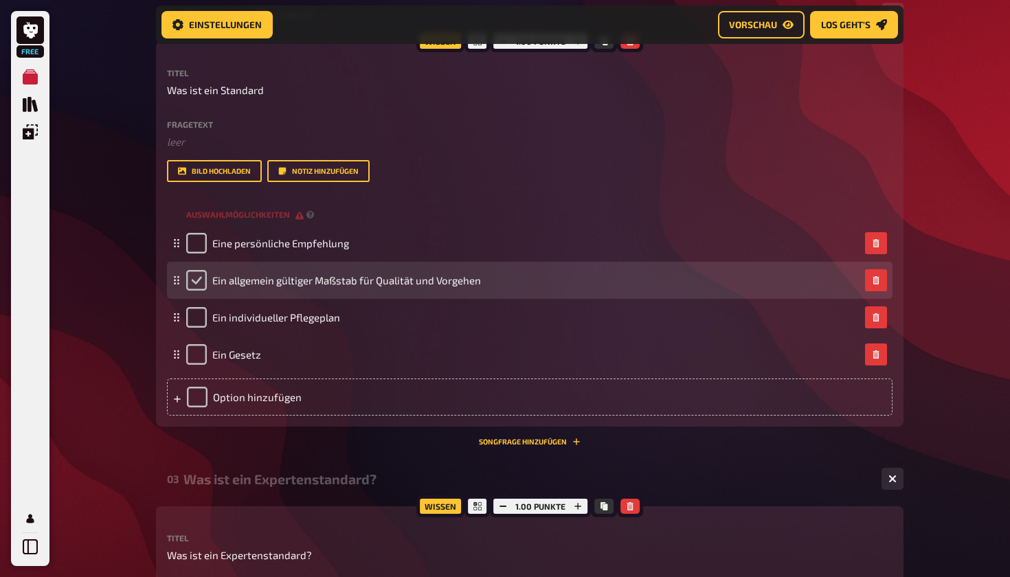
click at [197, 279] on input "checkbox" at bounding box center [196, 280] width 21 height 21
checkbox input "true"
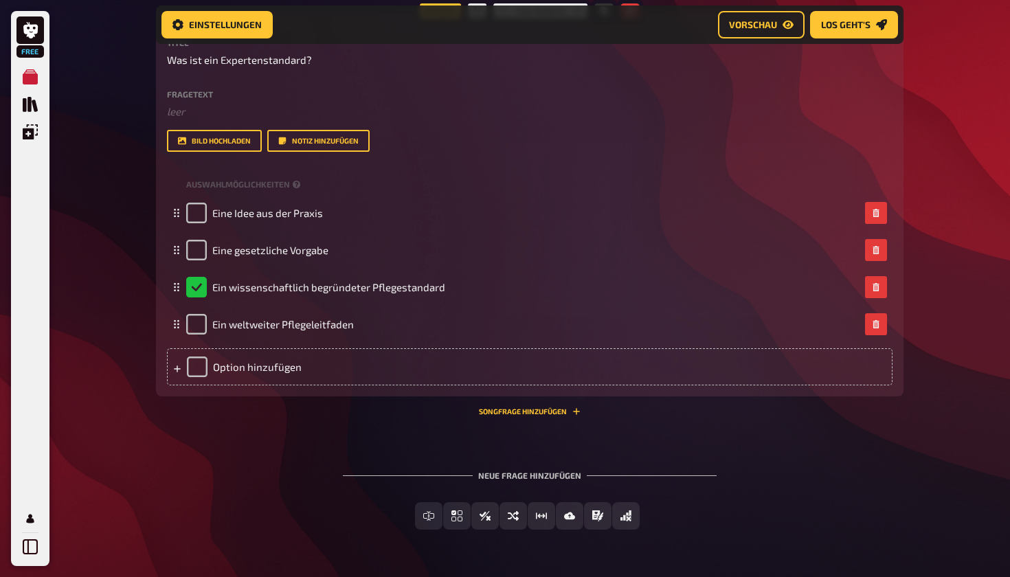
scroll to position [1245, 0]
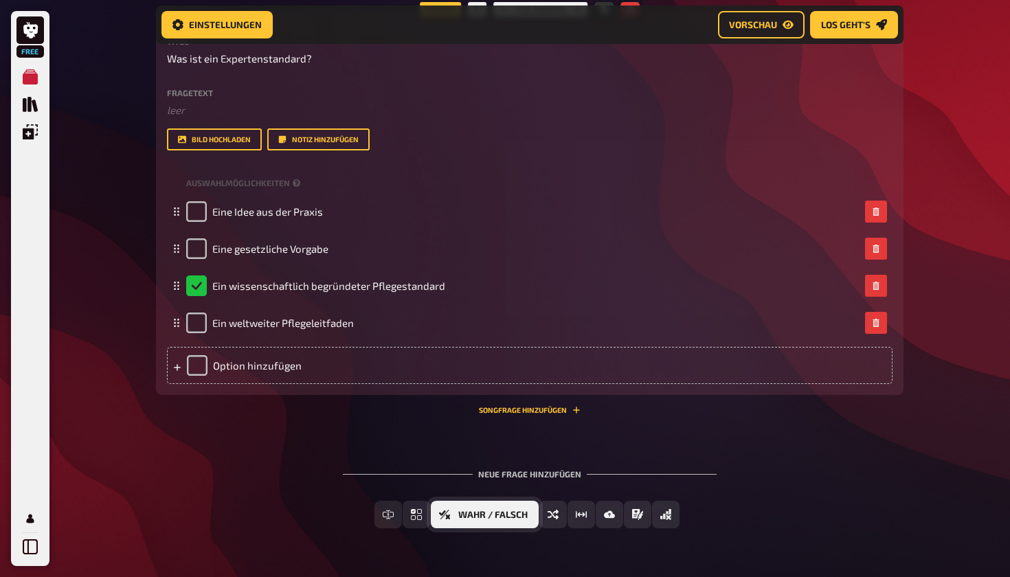
click at [454, 515] on button "Wahr / Falsch" at bounding box center [485, 514] width 108 height 27
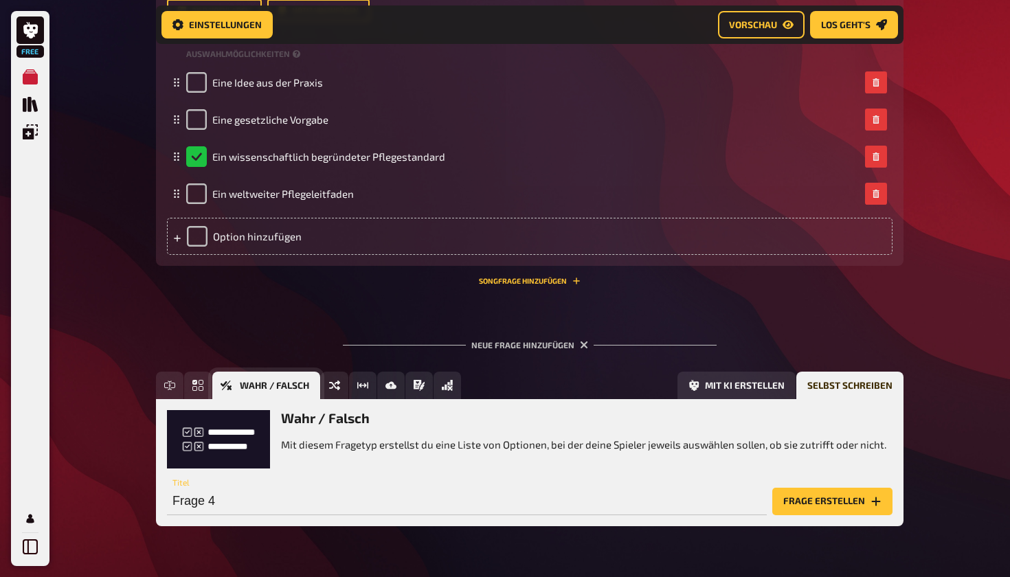
scroll to position [1393, 0]
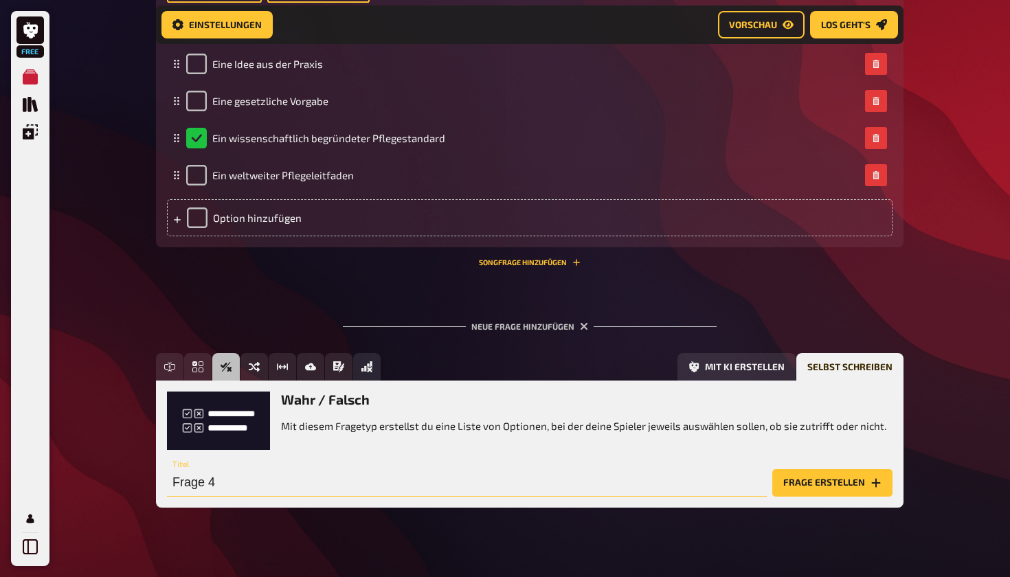
click at [286, 490] on input "Frage 4" at bounding box center [467, 482] width 600 height 27
drag, startPoint x: 280, startPoint y: 478, endPoint x: 155, endPoint y: 488, distance: 125.5
type input "F"
type input "Expertenstandards sind gesetzlich verpflichtend"
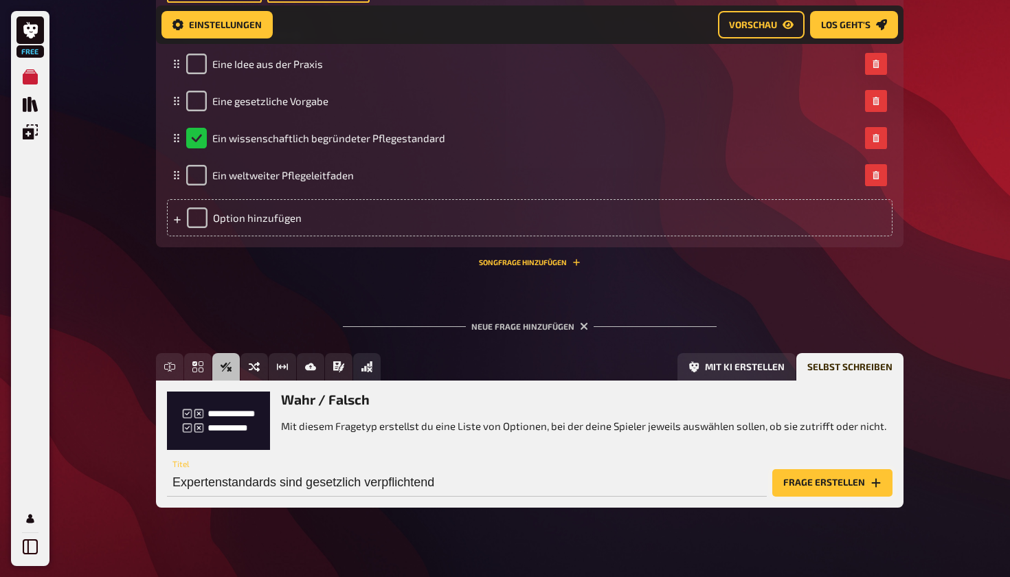
click at [815, 483] on button "Frage erstellen" at bounding box center [833, 482] width 120 height 27
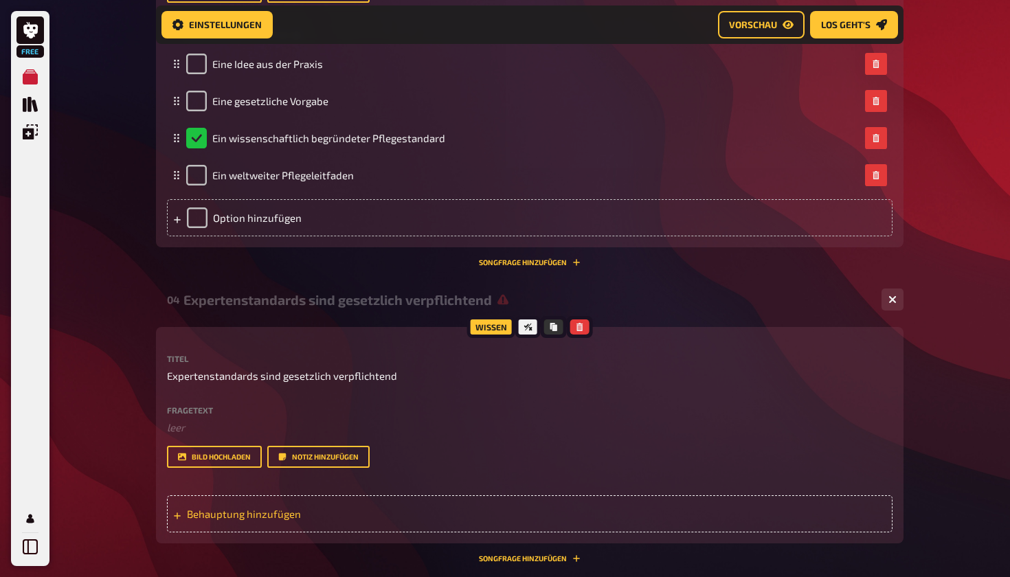
click at [291, 504] on div "Behauptung hinzufügen" at bounding box center [530, 514] width 726 height 37
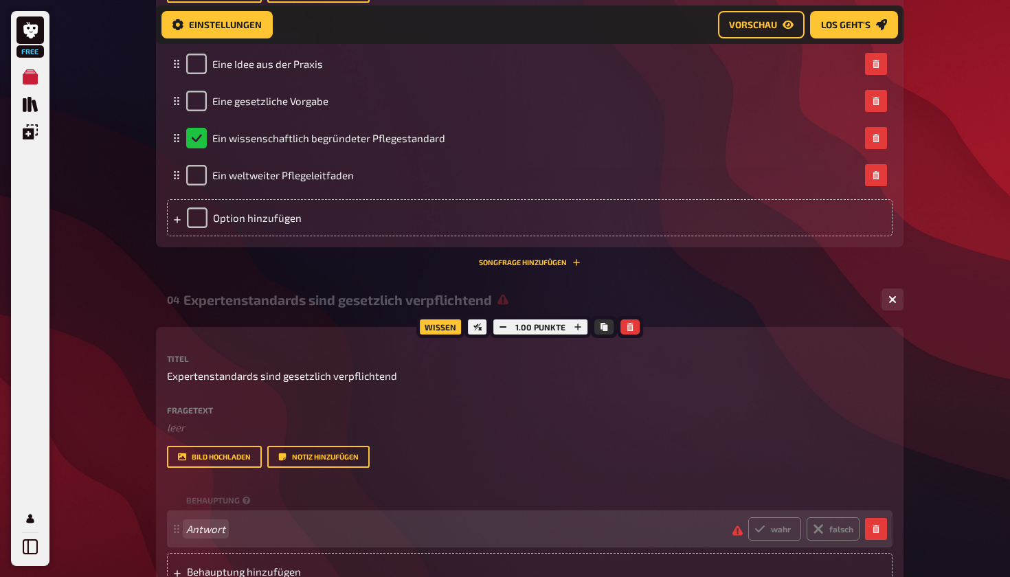
click at [231, 532] on span "Antwort" at bounding box center [453, 529] width 535 height 12
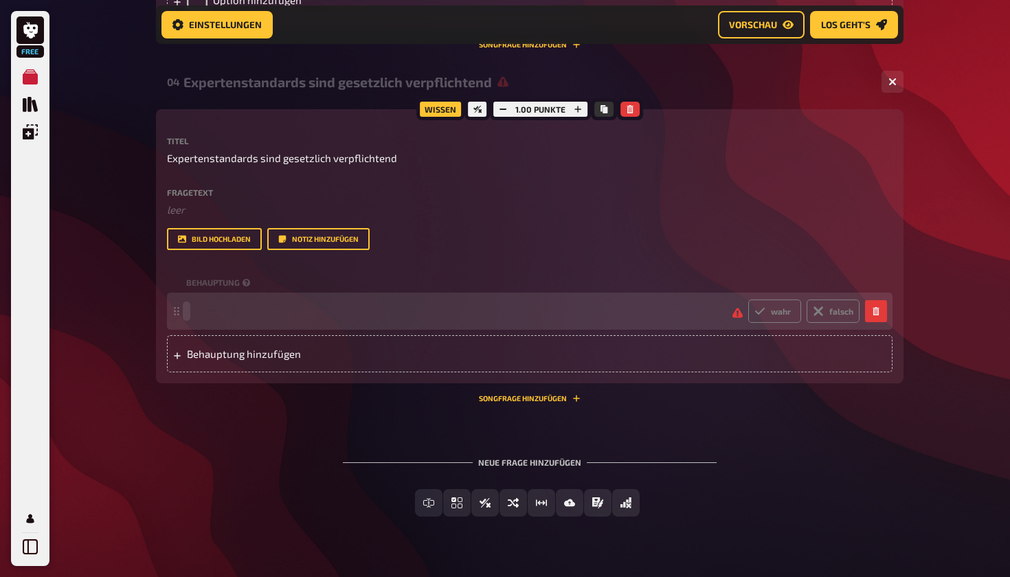
scroll to position [1611, 0]
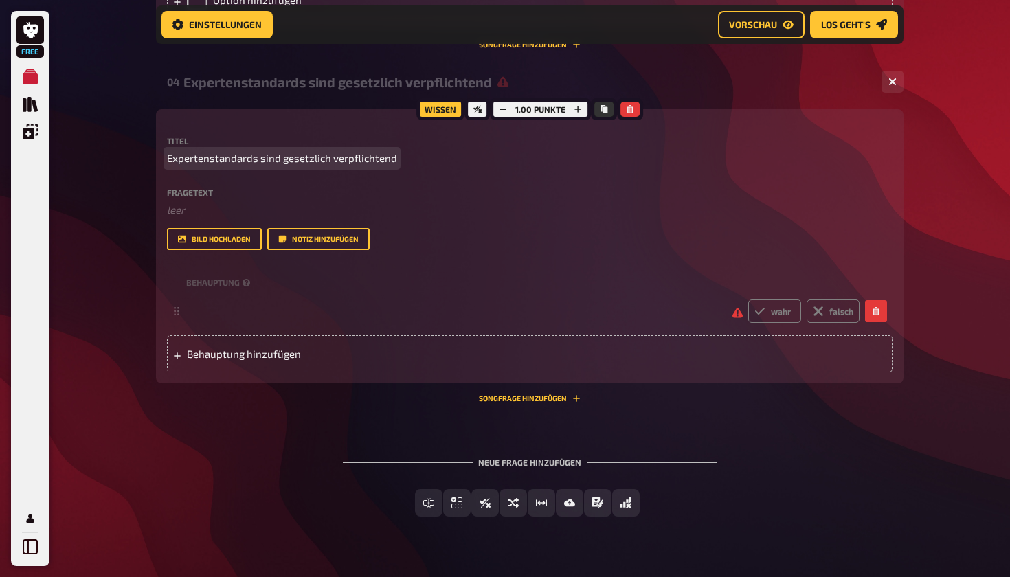
click at [319, 162] on span "Expertenstandards sind gesetzlich verpflichtend" at bounding box center [282, 159] width 230 height 16
click at [323, 162] on span "Expertenstandards sind gesetzlich verpflichtend" at bounding box center [282, 159] width 230 height 16
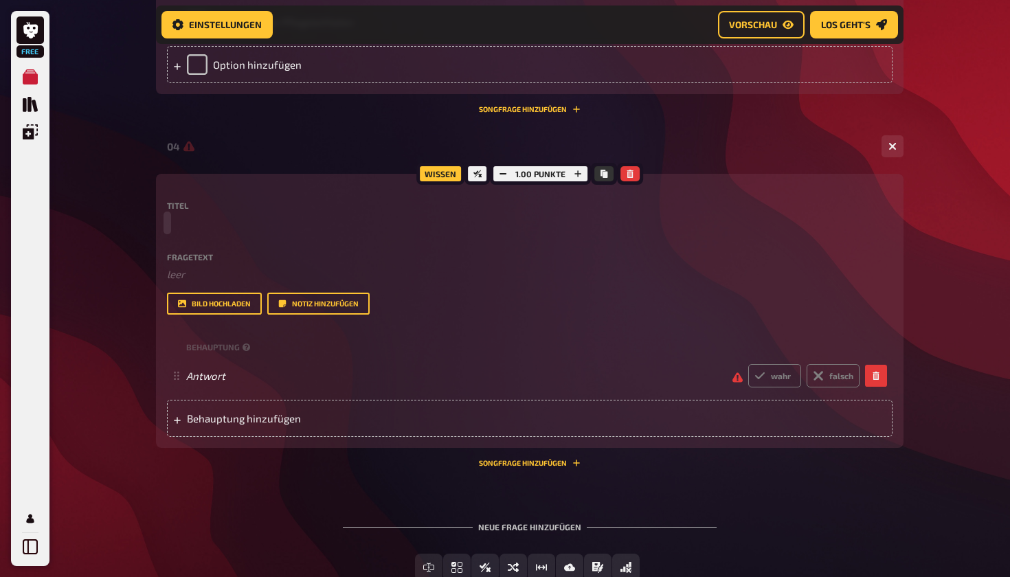
scroll to position [1562, 0]
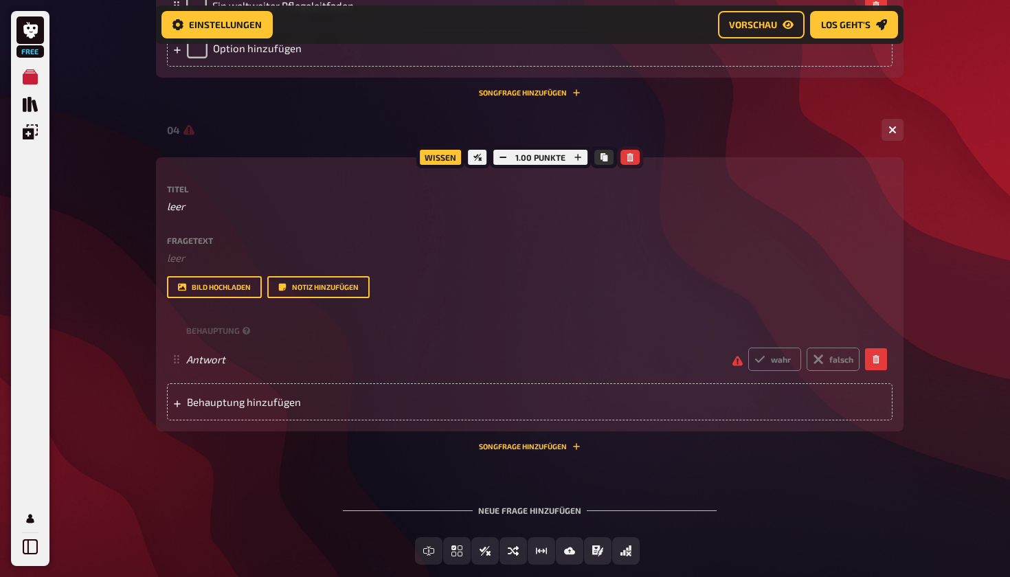
click at [632, 156] on icon "button" at bounding box center [630, 157] width 6 height 8
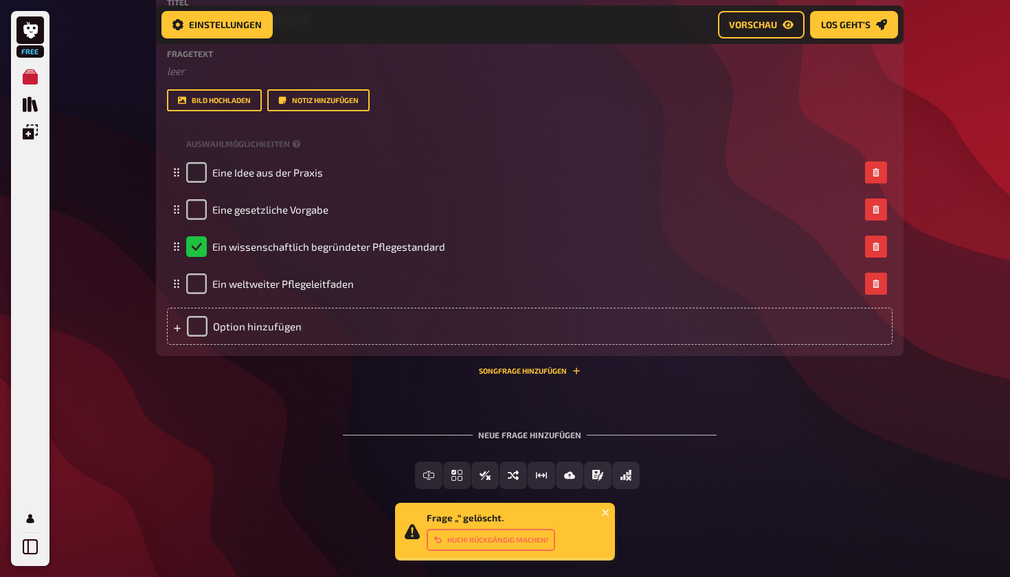
scroll to position [1282, 0]
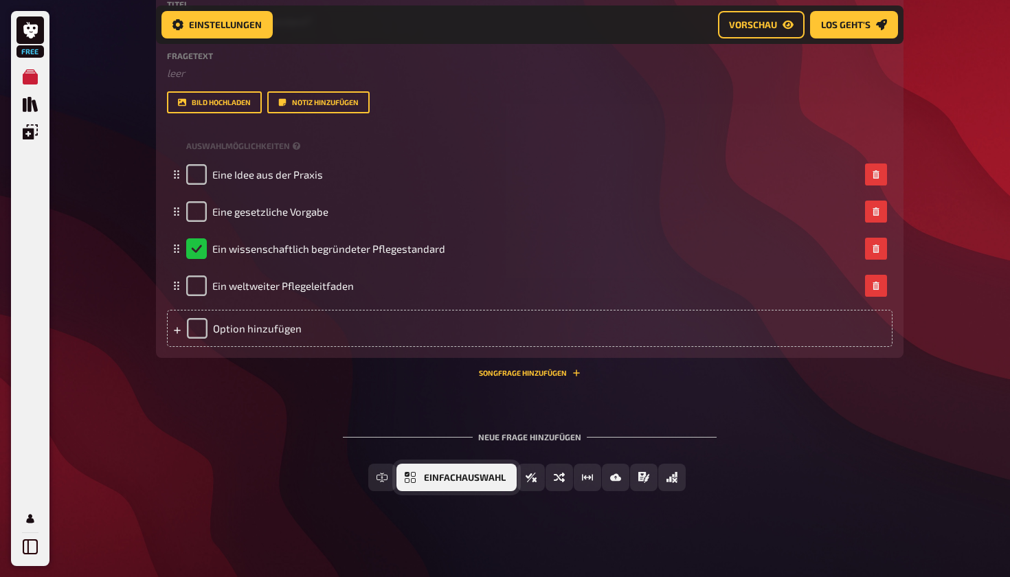
click at [498, 478] on button "Einfachauswahl" at bounding box center [457, 477] width 120 height 27
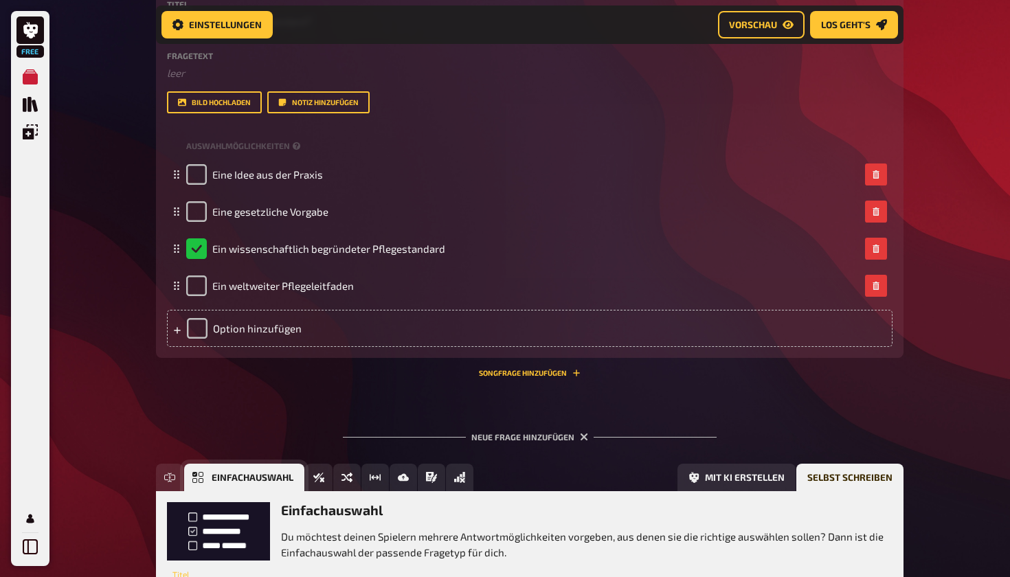
scroll to position [1408, 0]
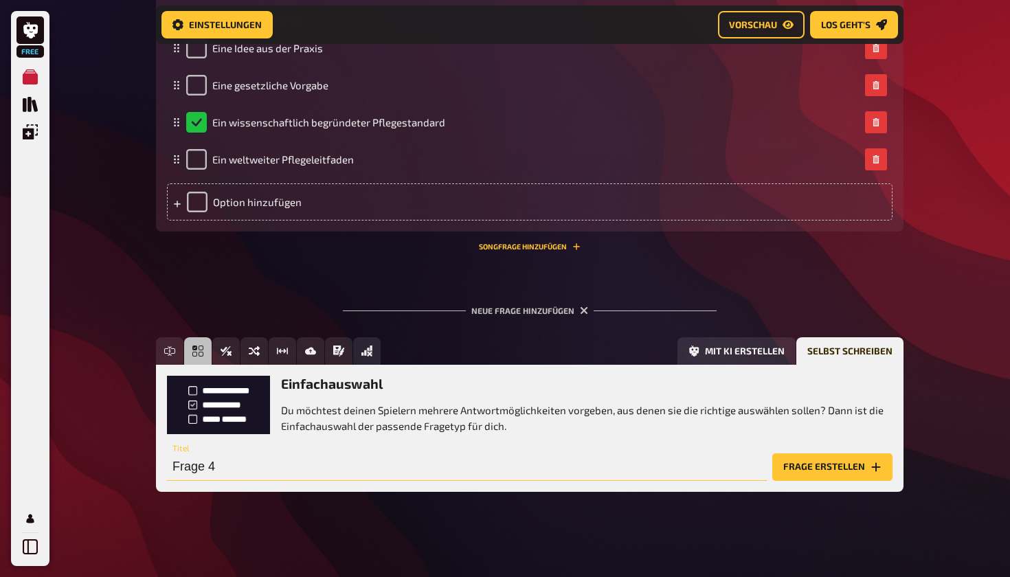
drag, startPoint x: 236, startPoint y: 458, endPoint x: 120, endPoint y: 461, distance: 116.2
drag, startPoint x: 247, startPoint y: 465, endPoint x: 136, endPoint y: 465, distance: 110.7
paste input "Expertenstandards sind gesetzlich verpflichtend"
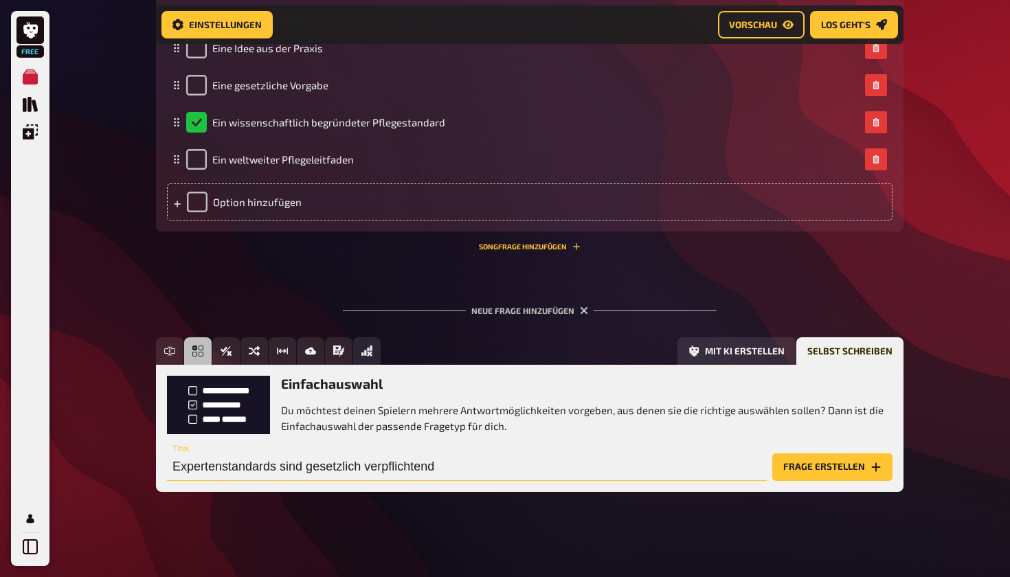
type input "Expertenstandards sind gesetzlich verpflichtend"
click at [841, 467] on button "Frage erstellen" at bounding box center [833, 467] width 120 height 27
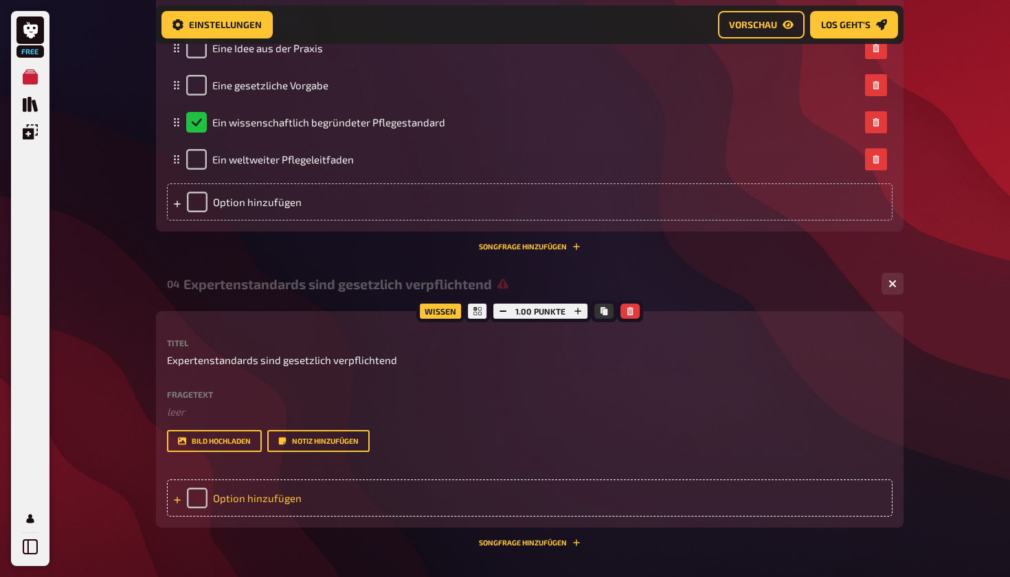
click at [377, 480] on div "Option hinzufügen" at bounding box center [530, 498] width 726 height 37
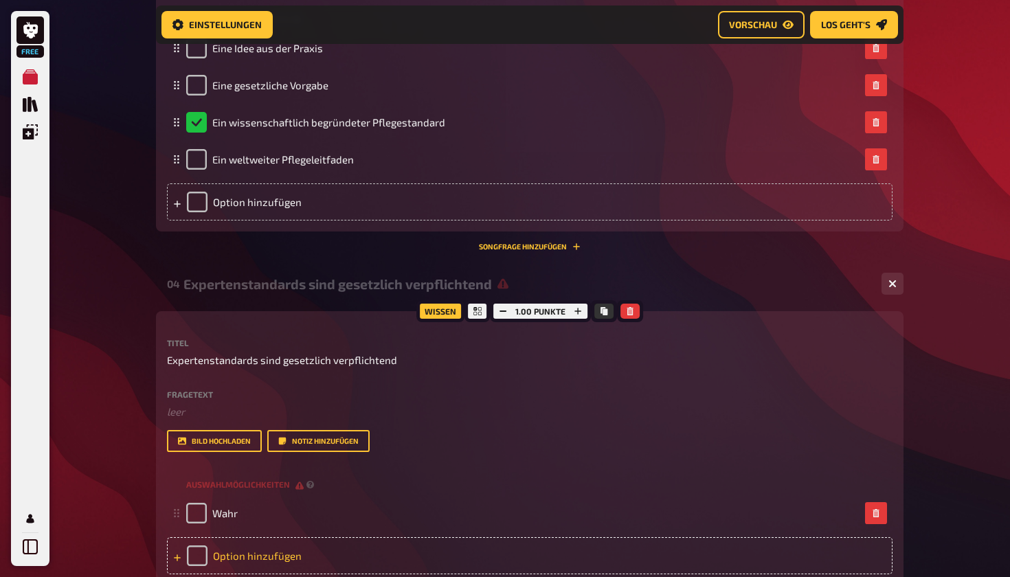
click at [304, 556] on div "Option hinzufügen" at bounding box center [530, 556] width 726 height 37
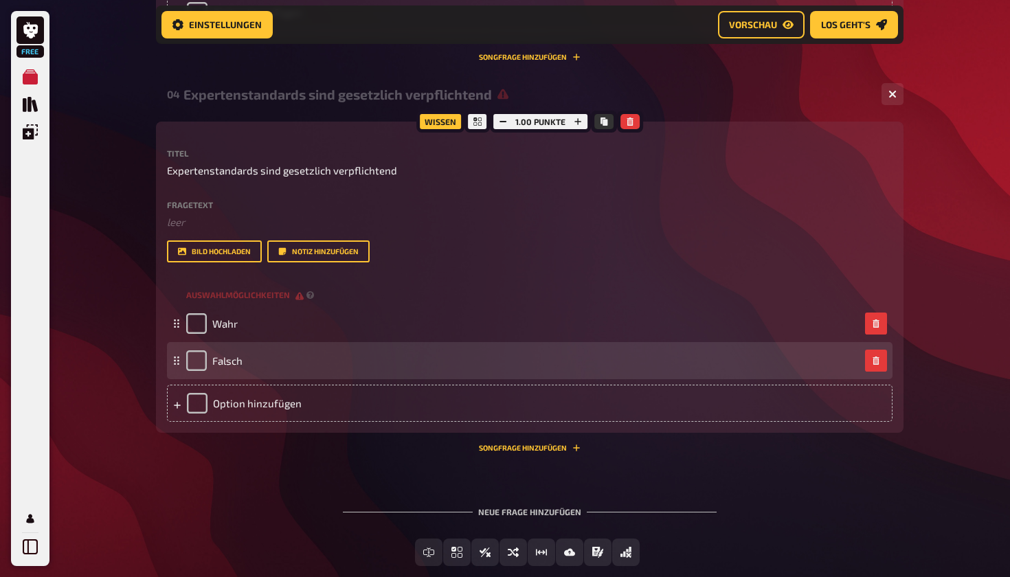
scroll to position [1609, 0]
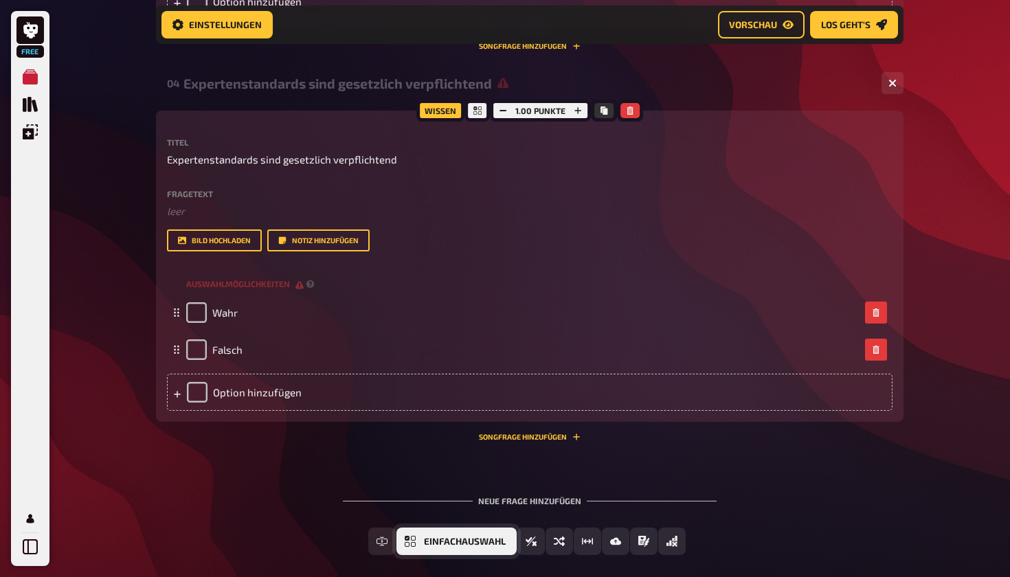
click at [428, 541] on span "Einfachauswahl" at bounding box center [465, 543] width 82 height 10
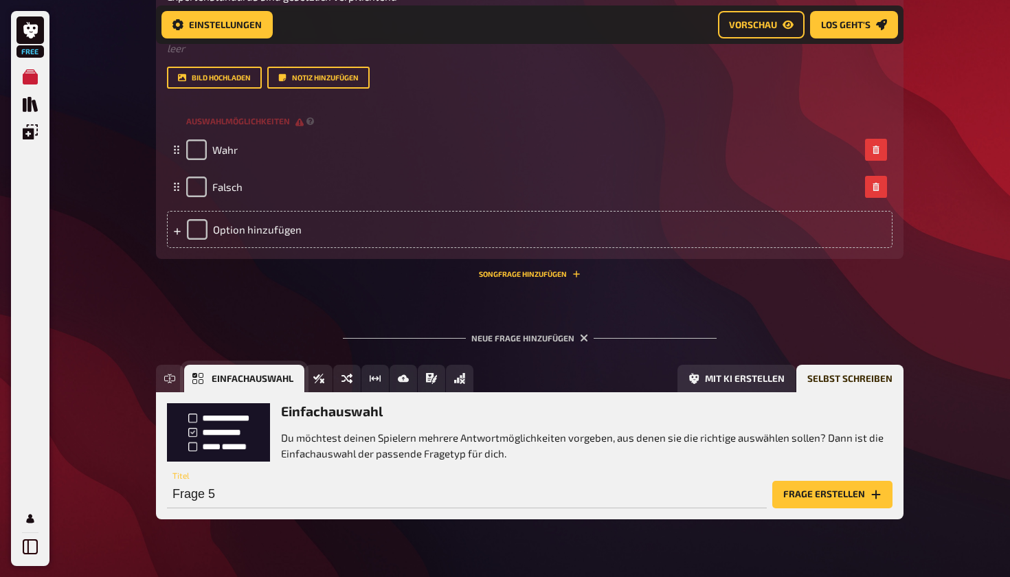
scroll to position [1799, 0]
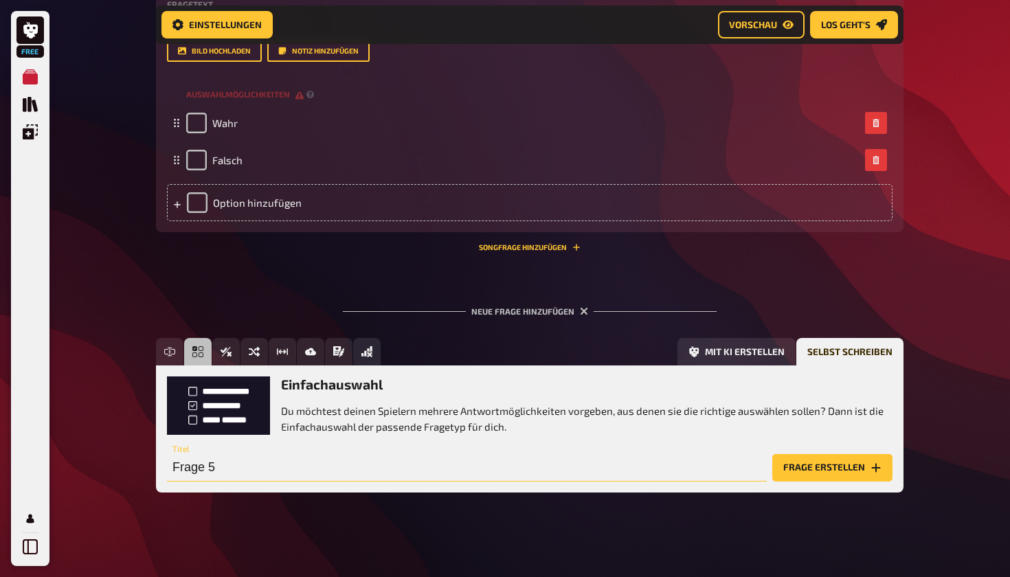
click at [274, 463] on input "Frage 5" at bounding box center [467, 467] width 600 height 27
click at [762, 29] on span "Vorschau" at bounding box center [753, 25] width 48 height 10
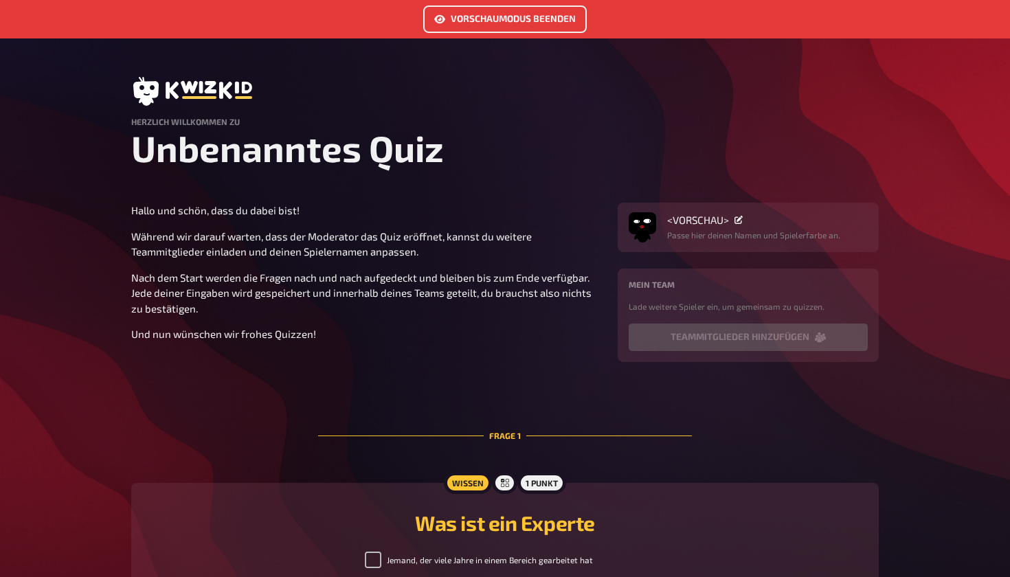
click at [540, 15] on link "Vorschaumodus beenden" at bounding box center [505, 18] width 164 height 27
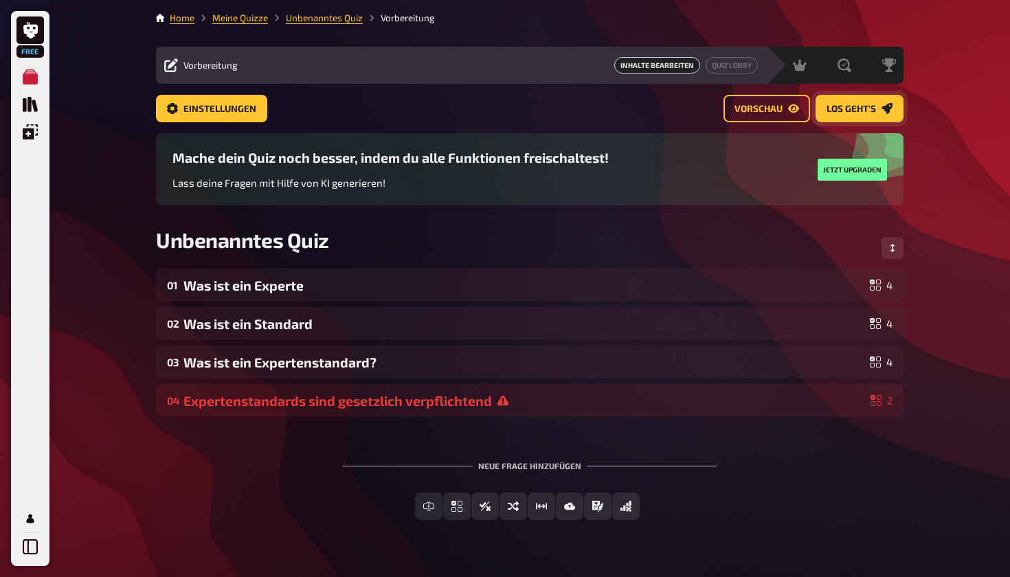
click at [870, 104] on span "Los geht's" at bounding box center [851, 109] width 49 height 10
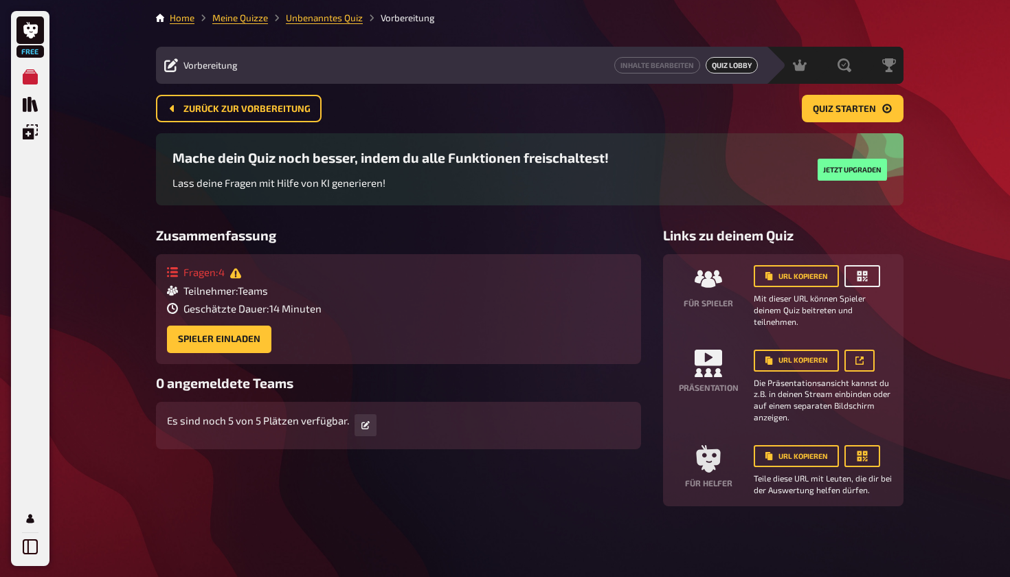
click at [861, 277] on icon "button" at bounding box center [863, 277] width 10 height 10
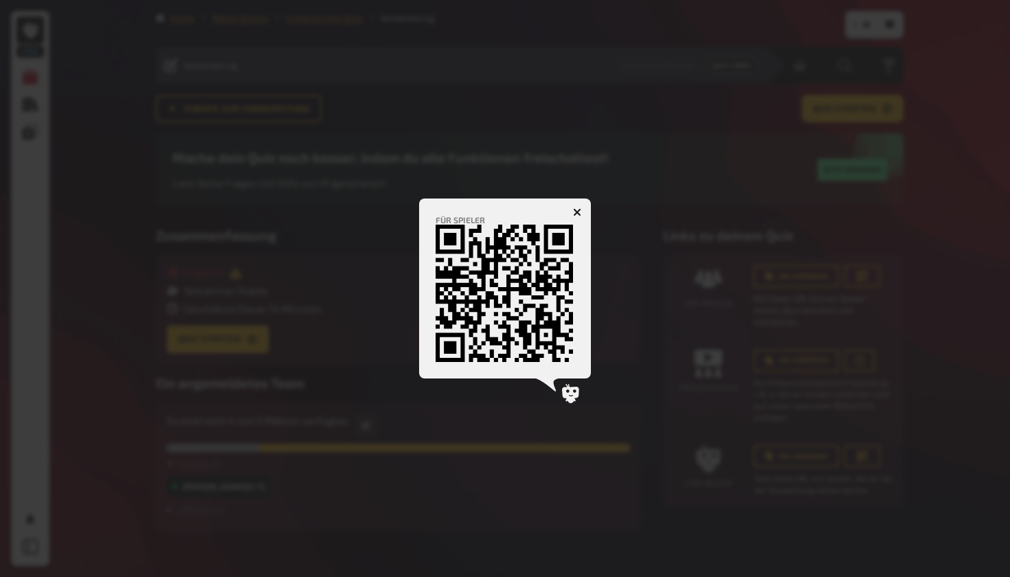
click at [572, 210] on button "button" at bounding box center [577, 212] width 22 height 22
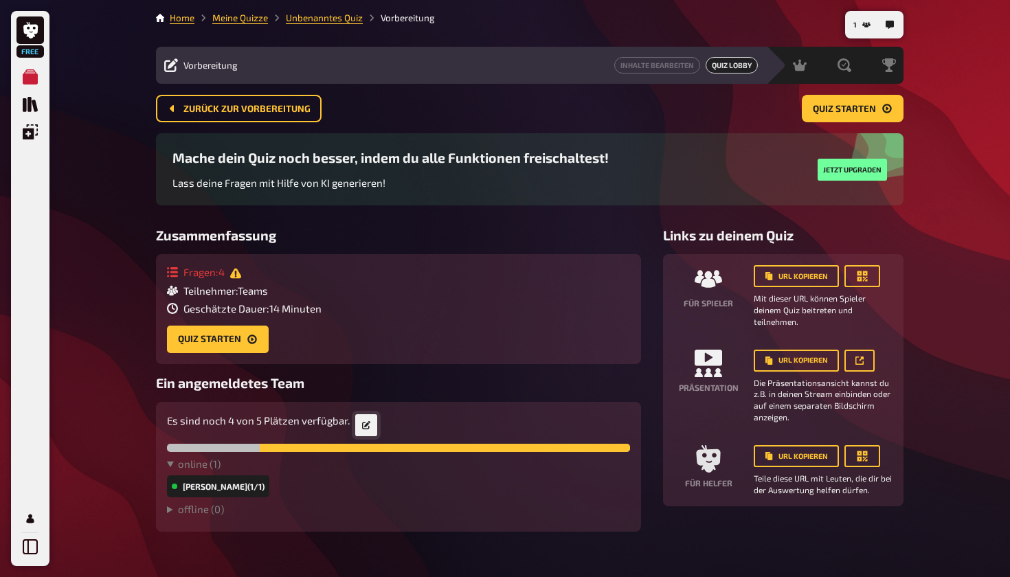
click at [367, 432] on link at bounding box center [366, 425] width 22 height 22
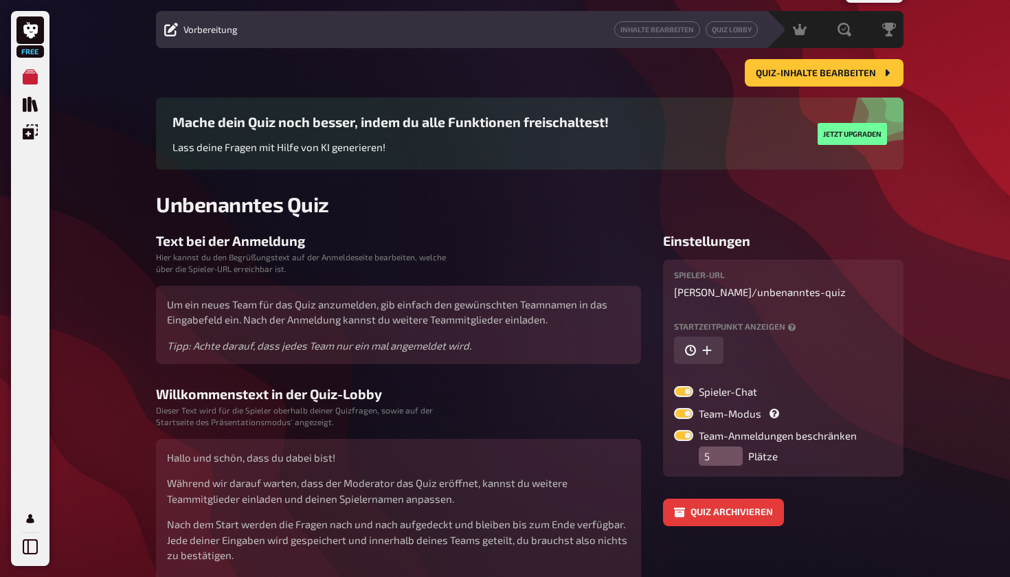
scroll to position [34, 0]
